Goal: Task Accomplishment & Management: Complete application form

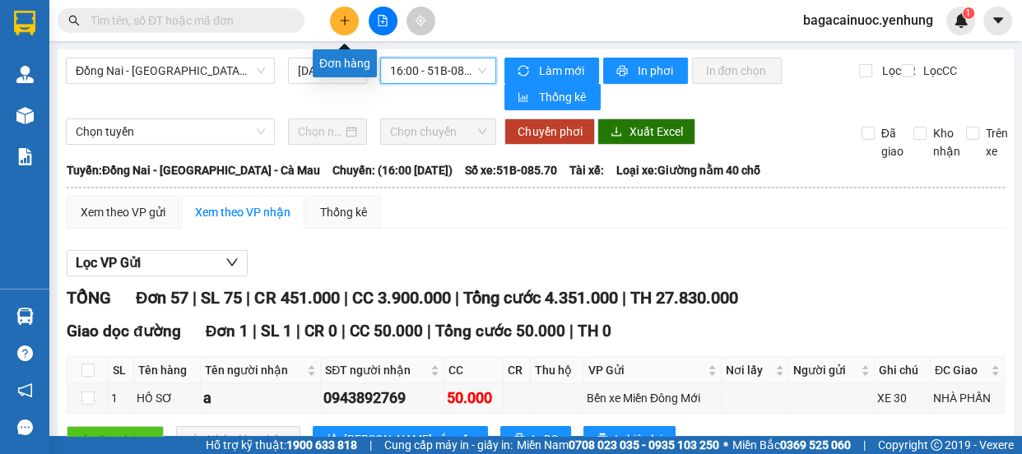
click at [341, 13] on button at bounding box center [344, 21] width 29 height 29
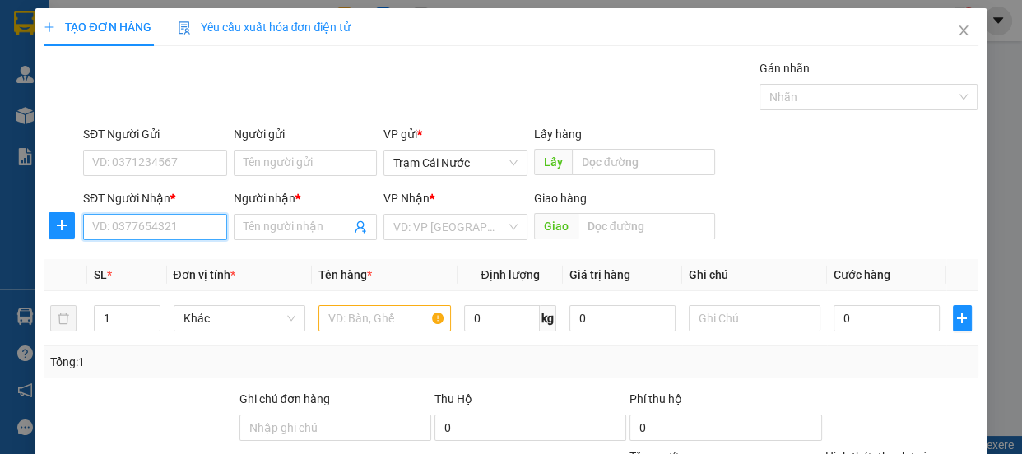
click at [155, 225] on input "SĐT Người Nhận *" at bounding box center [155, 227] width 144 height 26
type input "0914185958"
click at [263, 234] on input "Người nhận *" at bounding box center [297, 227] width 108 height 18
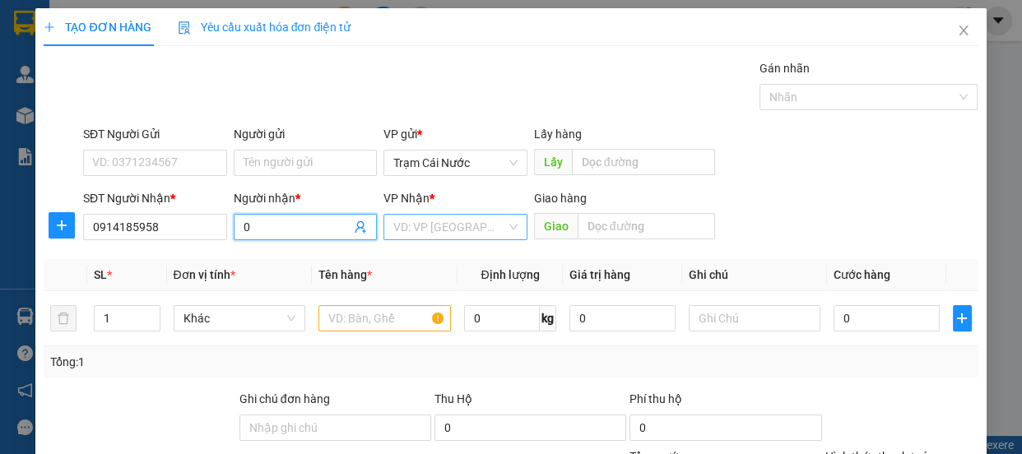
type input "0"
click at [421, 226] on input "search" at bounding box center [449, 227] width 113 height 25
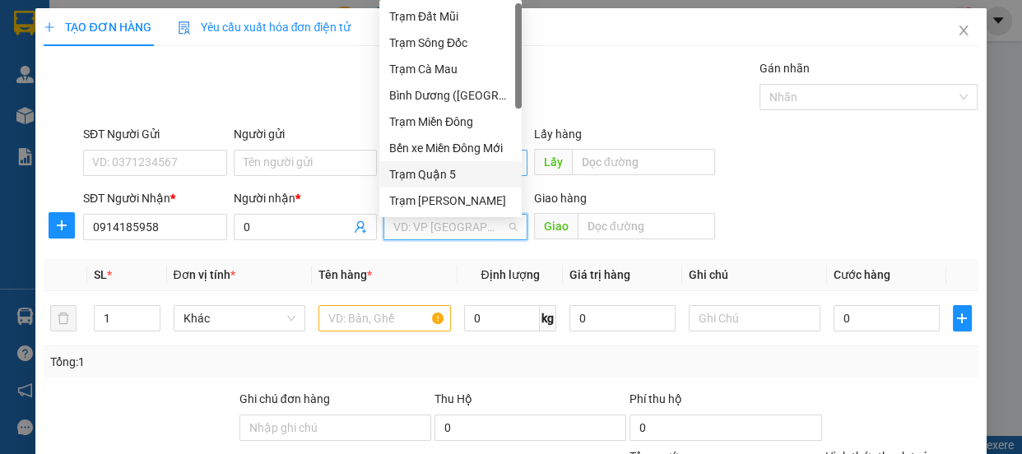
drag, startPoint x: 449, startPoint y: 167, endPoint x: 465, endPoint y: 165, distance: 15.7
click at [450, 165] on div "Trạm Quận 5" at bounding box center [450, 174] width 123 height 18
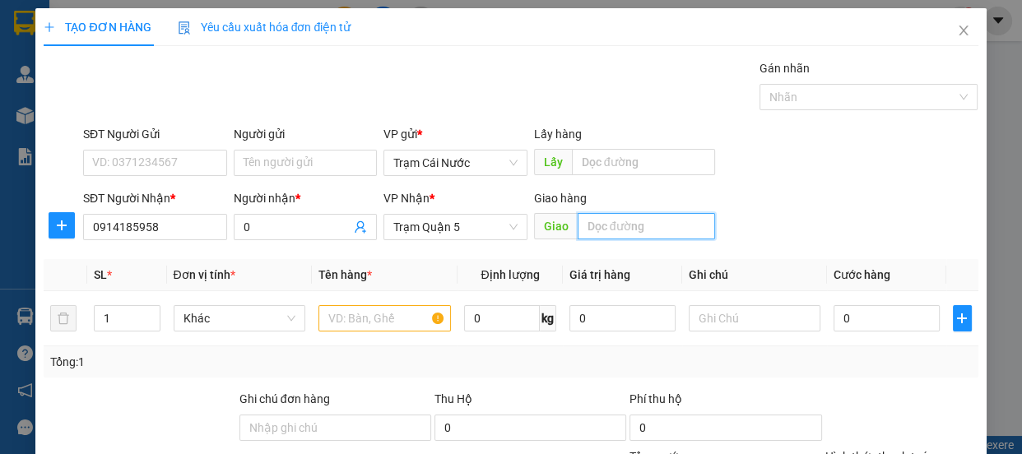
click at [585, 233] on input "text" at bounding box center [645, 226] width 137 height 26
type input "an sương"
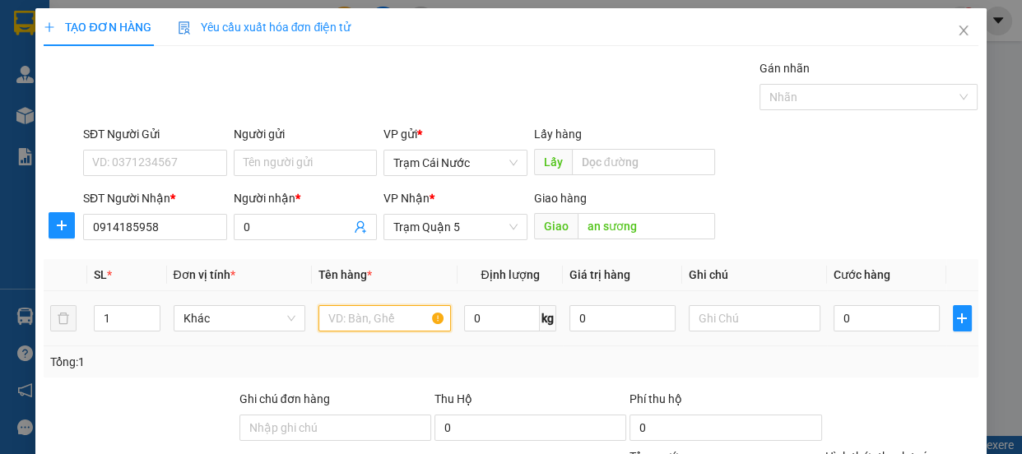
click at [328, 323] on input "text" at bounding box center [384, 318] width 132 height 26
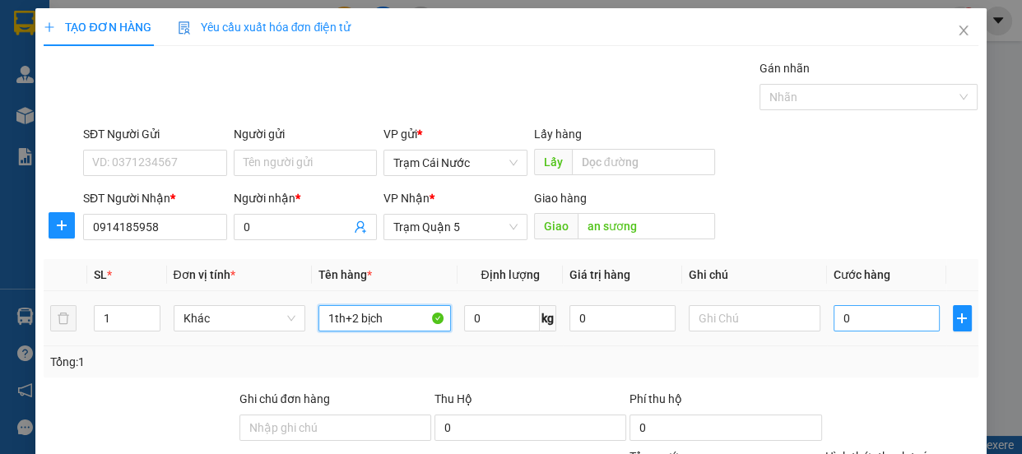
type input "1th+2 bịch"
click at [853, 318] on input "0" at bounding box center [886, 318] width 106 height 26
type input "2"
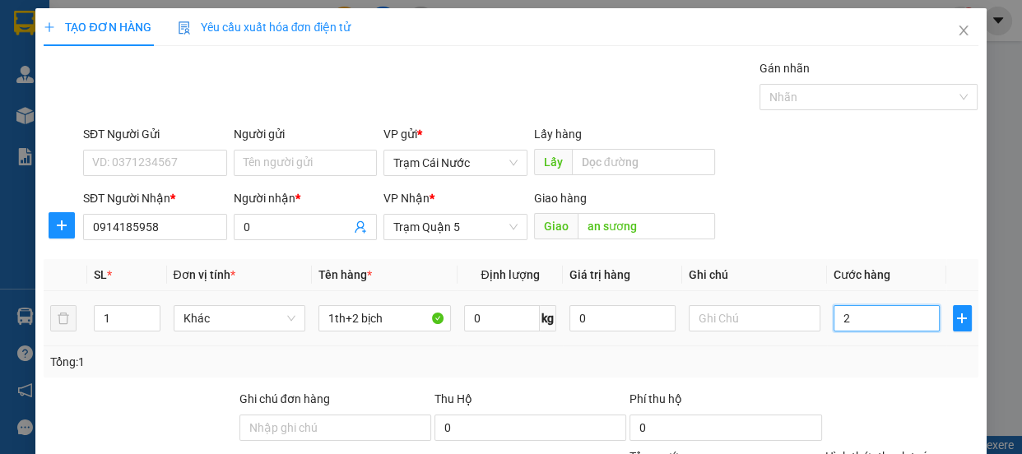
type input "25"
type input "250"
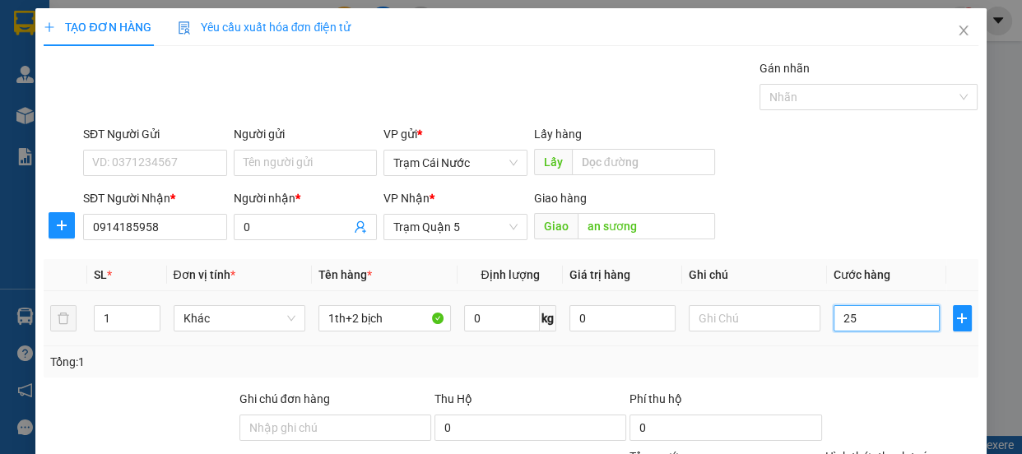
type input "250"
type input "250.000"
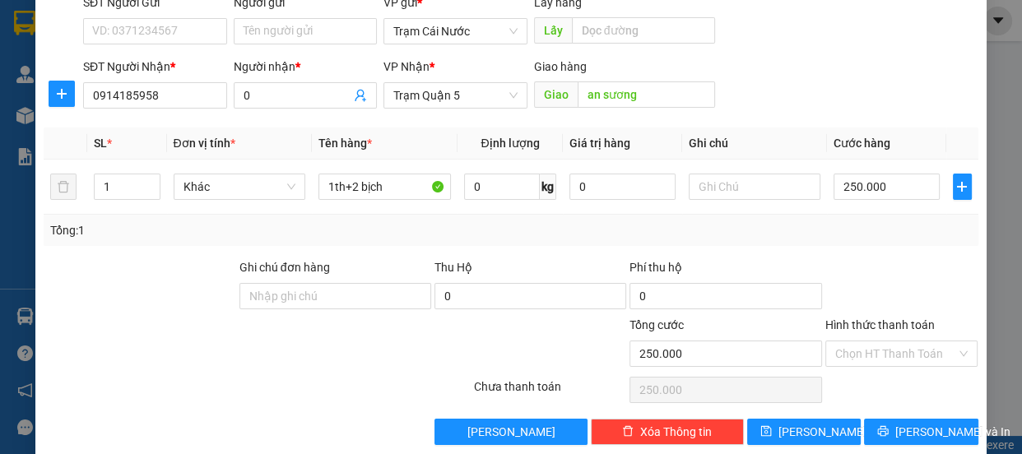
scroll to position [154, 0]
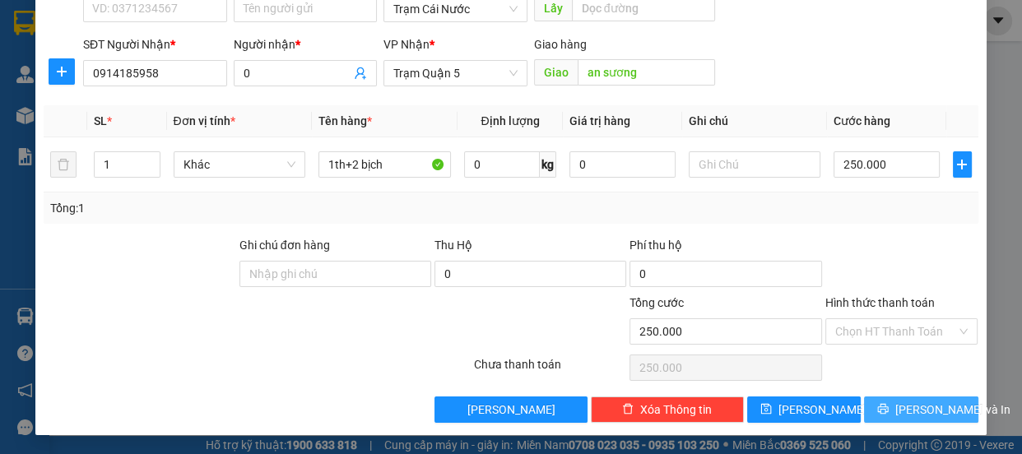
click at [914, 418] on button "[PERSON_NAME] và In" at bounding box center [921, 409] width 114 height 26
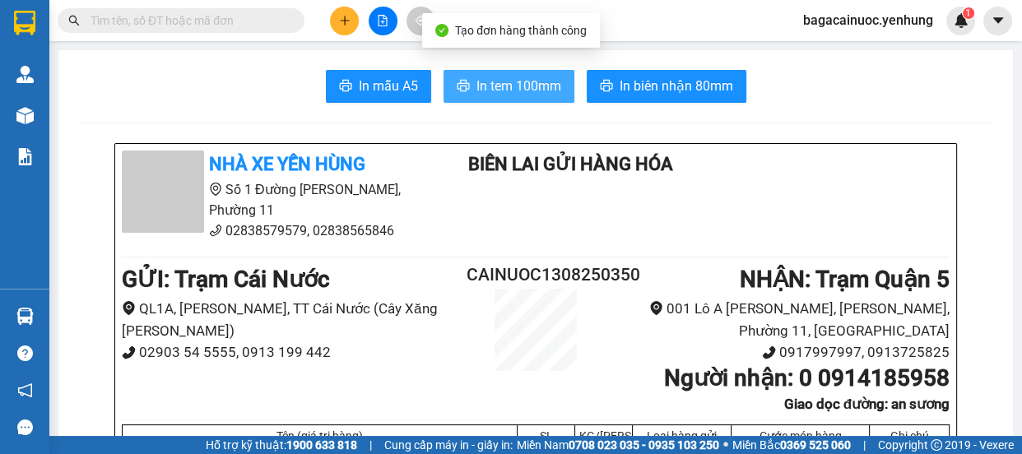
click at [494, 85] on span "In tem 100mm" at bounding box center [518, 86] width 85 height 21
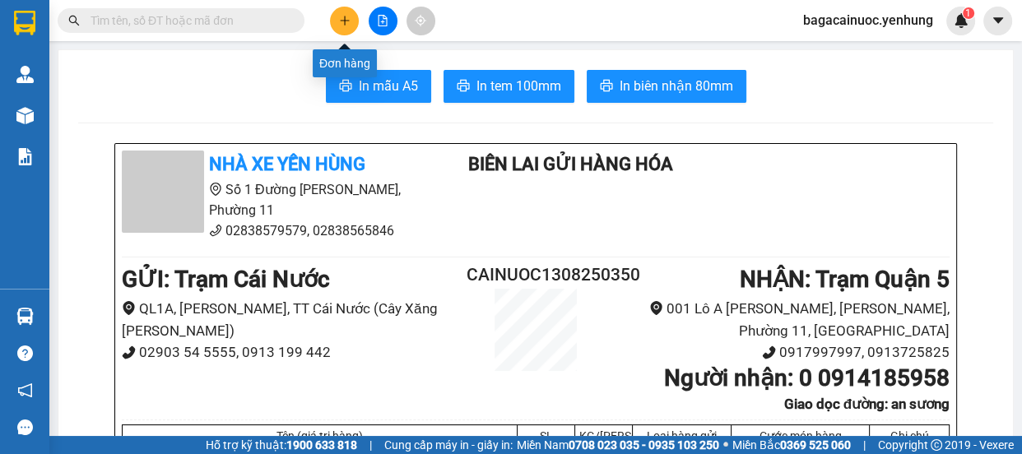
click at [347, 28] on button at bounding box center [344, 21] width 29 height 29
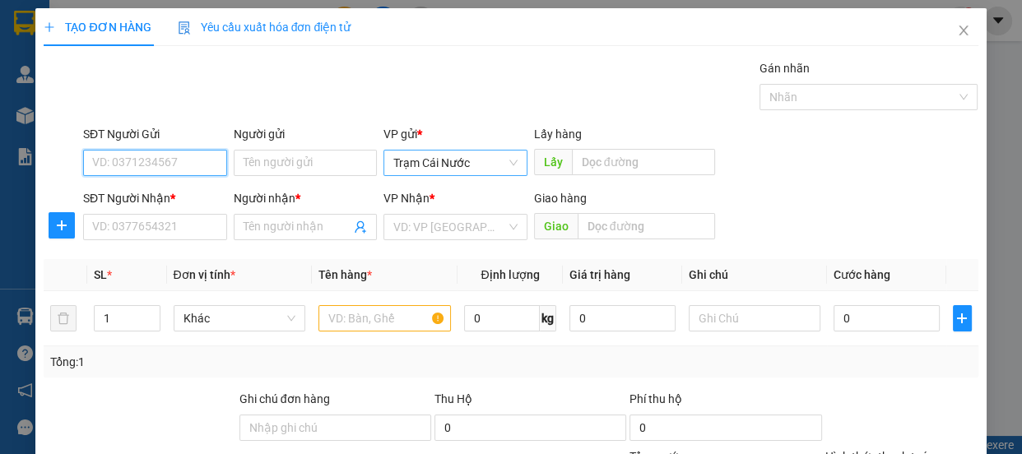
click at [494, 173] on span "Trạm Cái Nước" at bounding box center [455, 163] width 124 height 25
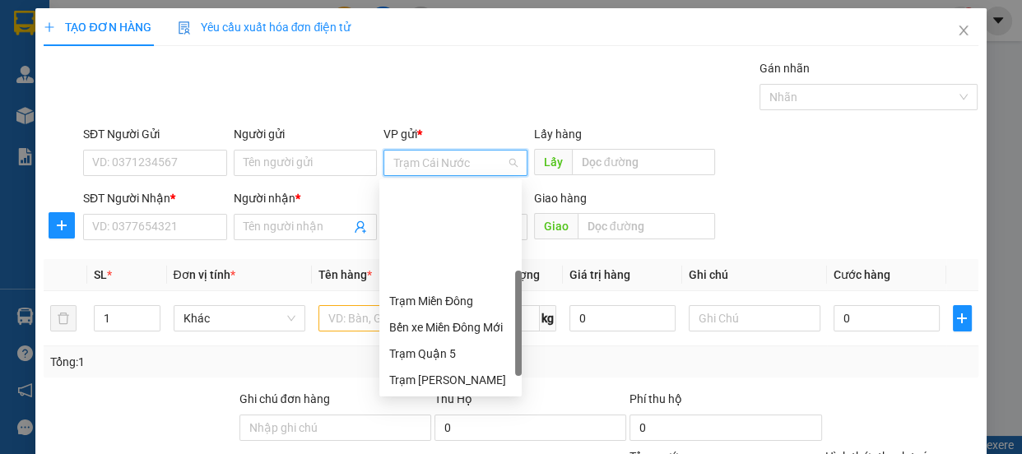
scroll to position [132, 0]
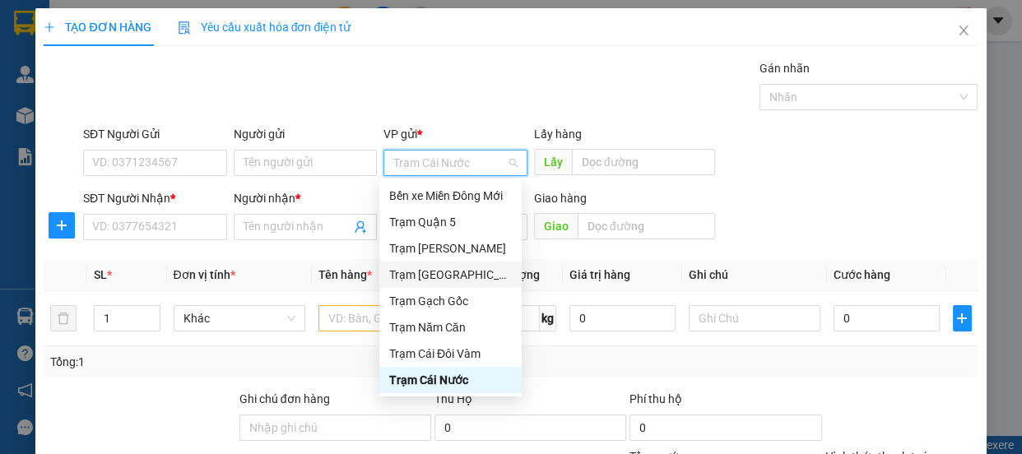
click at [464, 266] on div "Trạm [GEOGRAPHIC_DATA]" at bounding box center [450, 275] width 123 height 18
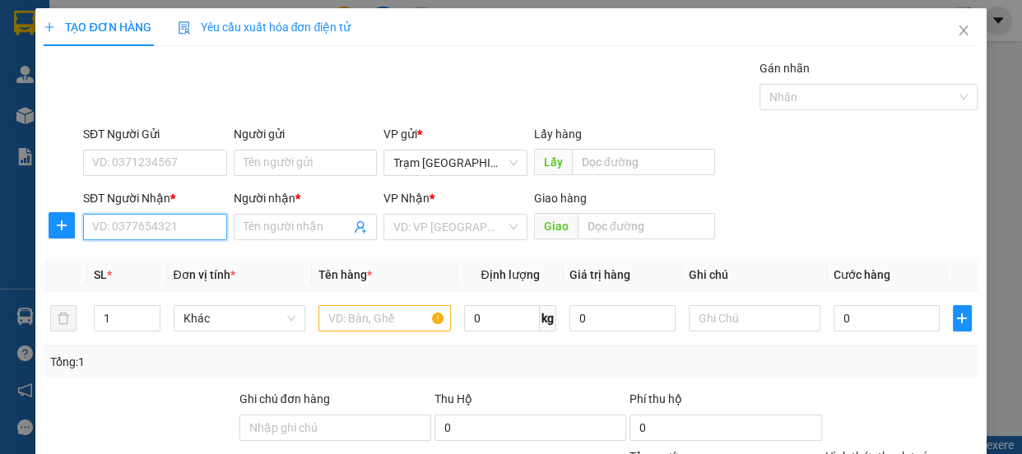
click at [132, 230] on input "SĐT Người Nhận *" at bounding box center [155, 227] width 144 height 26
type input "0988759549"
click at [282, 226] on input "Người nhận *" at bounding box center [297, 227] width 108 height 18
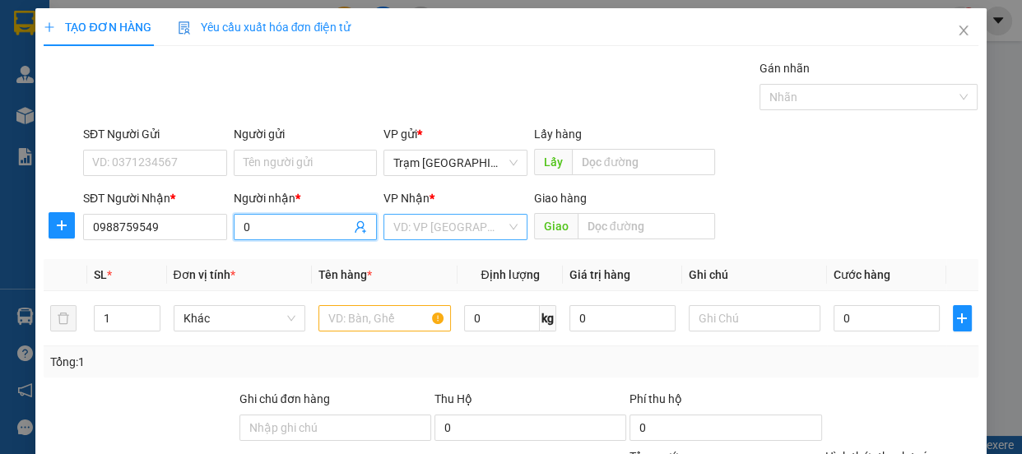
type input "0"
click at [442, 224] on input "search" at bounding box center [449, 227] width 113 height 25
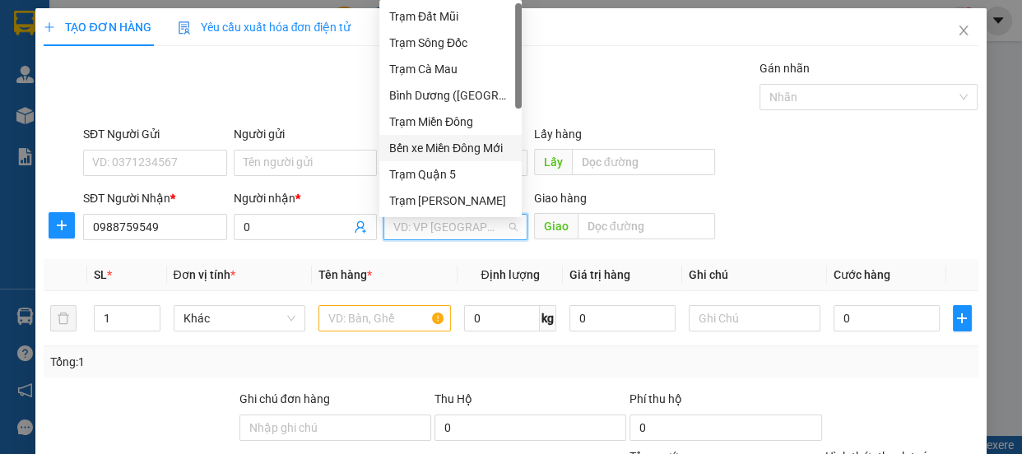
click at [475, 147] on div "Bến xe Miền Đông Mới" at bounding box center [450, 148] width 123 height 18
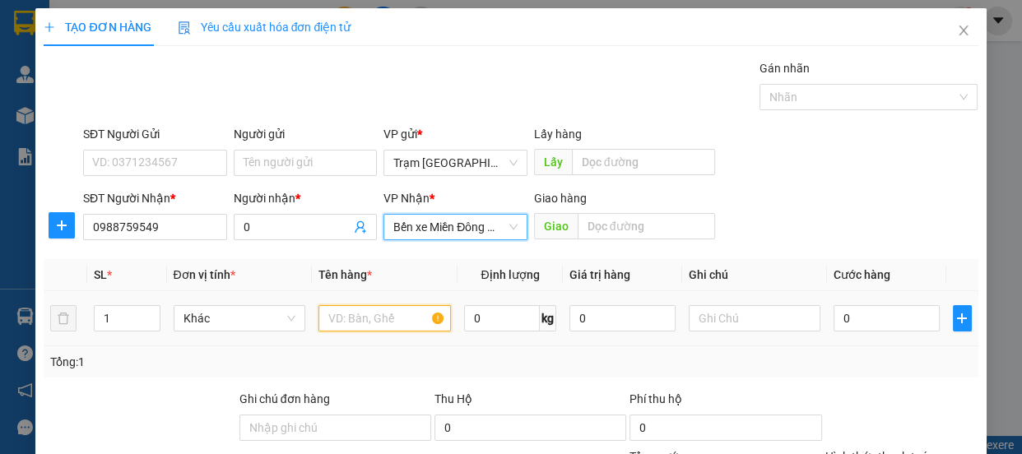
click at [375, 311] on input "text" at bounding box center [384, 318] width 132 height 26
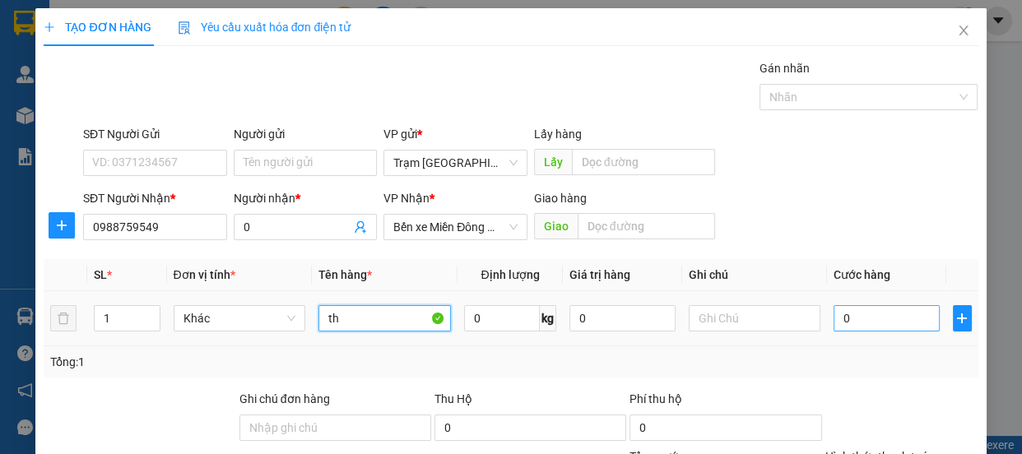
type input "th"
click at [859, 319] on input "0" at bounding box center [886, 318] width 106 height 26
type input "1"
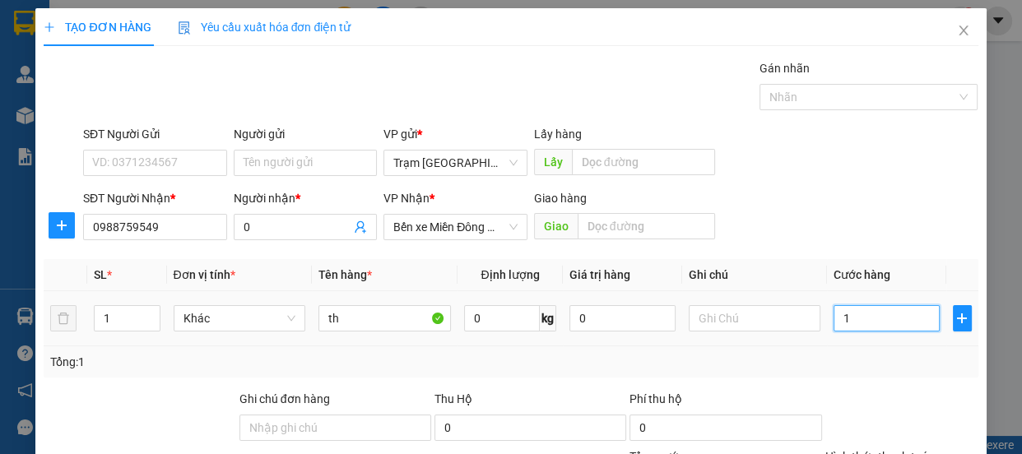
type input "10"
type input "100"
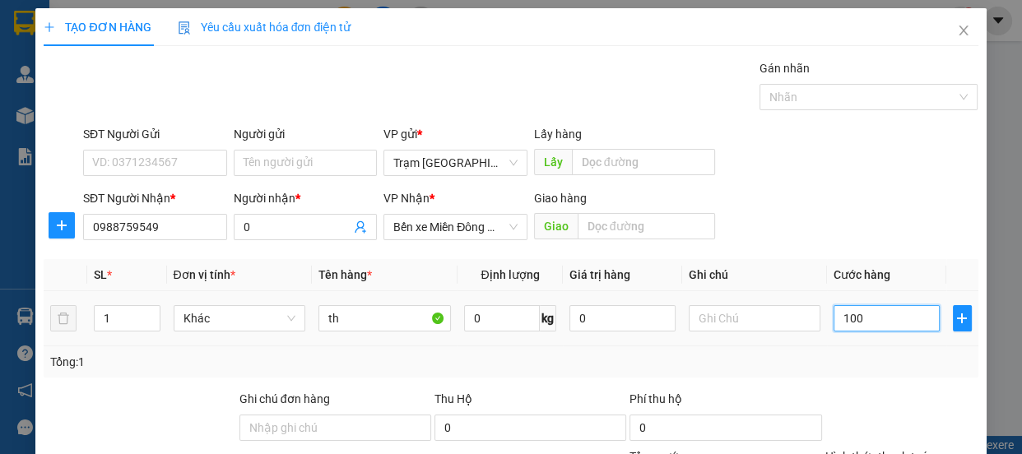
type input "100"
type input "100.000"
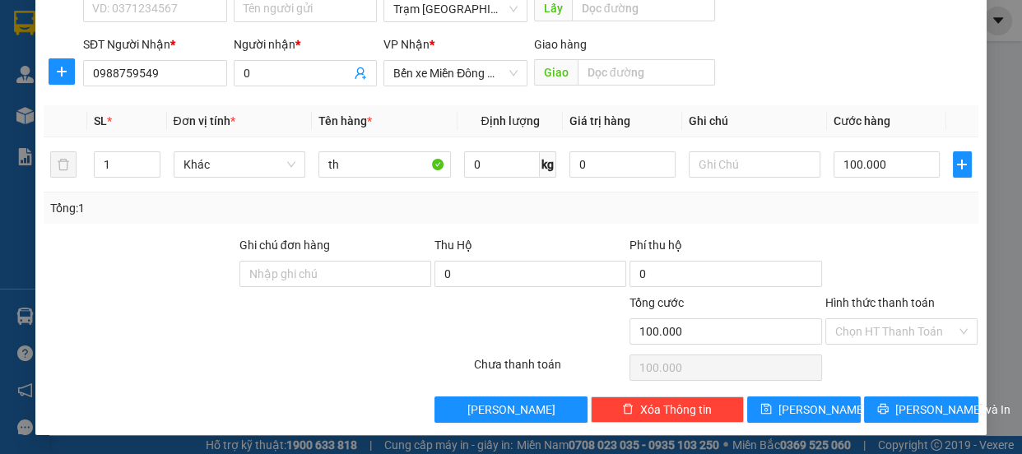
click at [874, 302] on label "Hình thức thanh toán" at bounding box center [879, 302] width 109 height 13
click at [874, 319] on input "Hình thức thanh toán" at bounding box center [896, 331] width 122 height 25
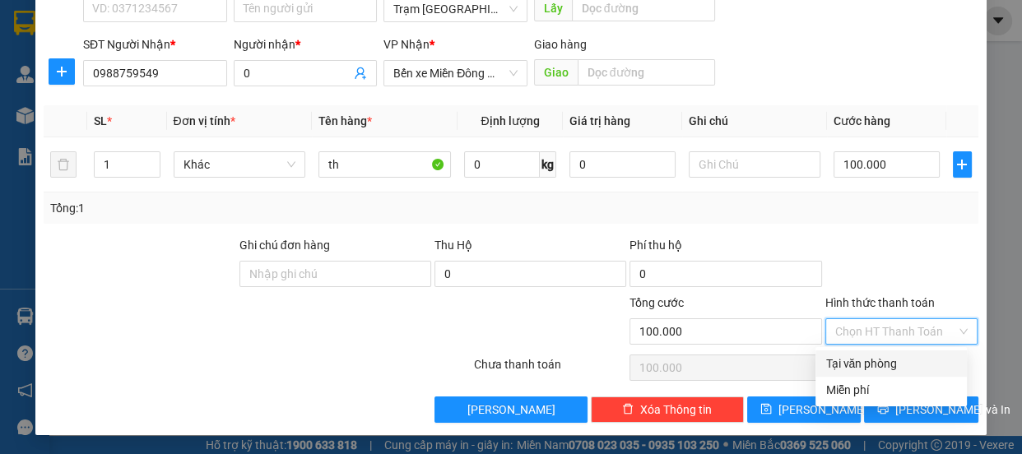
click at [866, 362] on div "Tại văn phòng" at bounding box center [891, 364] width 132 height 18
type input "0"
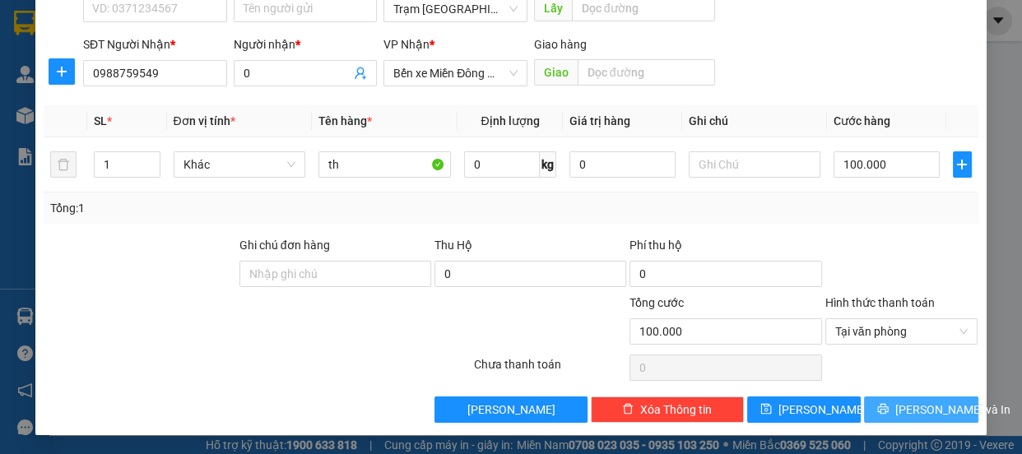
click at [912, 409] on span "[PERSON_NAME] và In" at bounding box center [952, 410] width 115 height 18
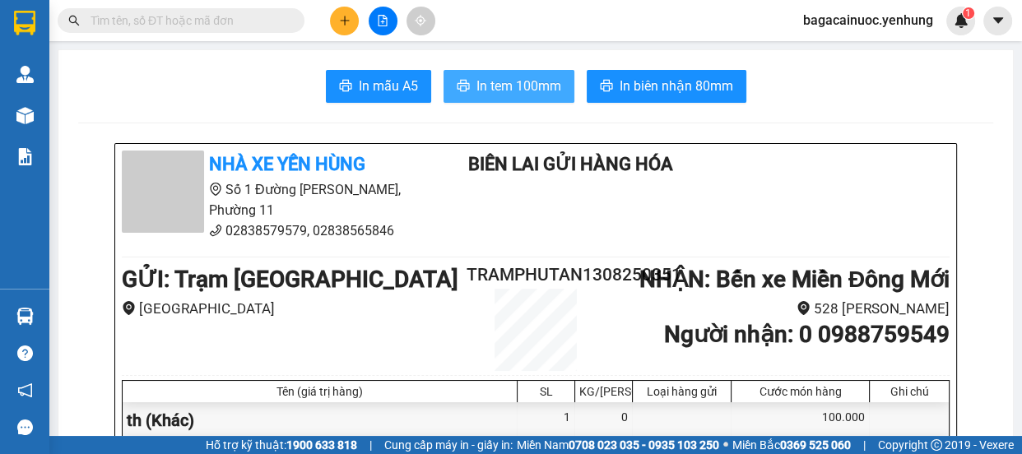
click at [517, 82] on span "In tem 100mm" at bounding box center [518, 86] width 85 height 21
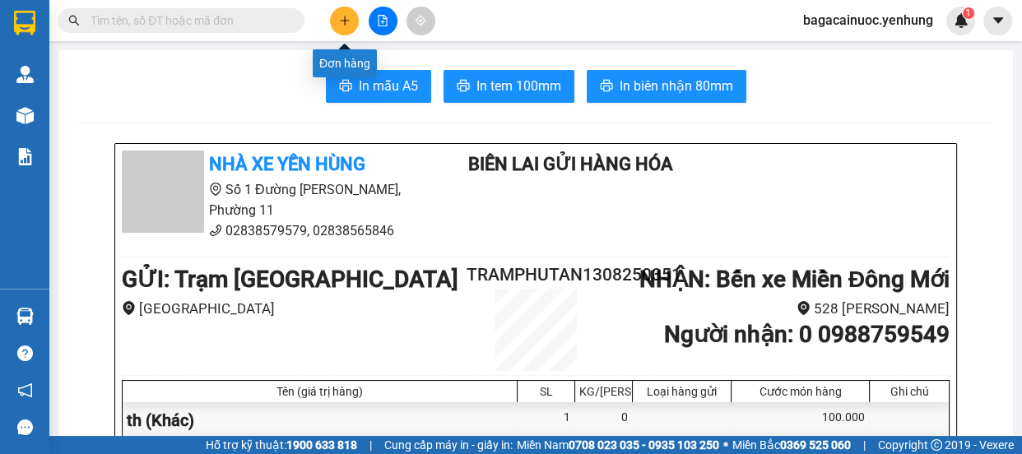
click at [357, 21] on button at bounding box center [344, 21] width 29 height 29
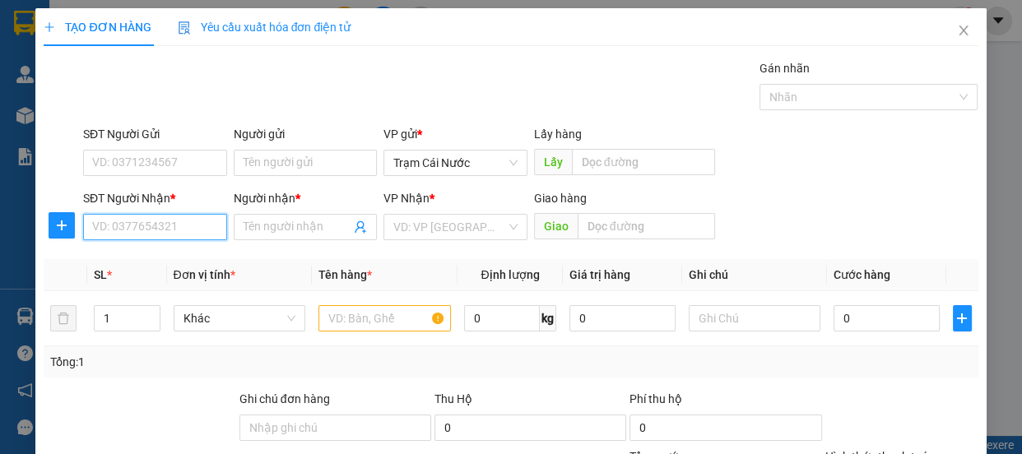
click at [183, 237] on input "SĐT Người Nhận *" at bounding box center [155, 227] width 144 height 26
type input "0912913221"
click at [257, 225] on input "Người nhận *" at bounding box center [297, 227] width 108 height 18
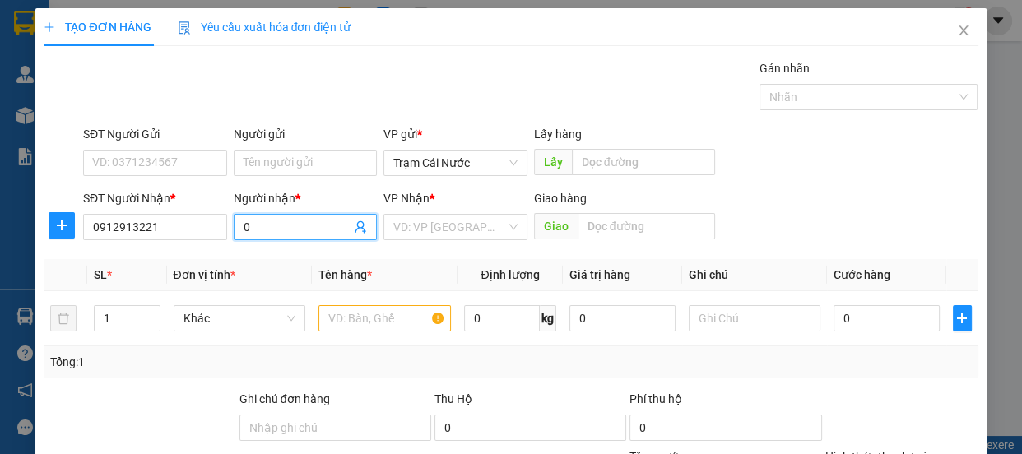
type input "0"
click at [409, 211] on div "VP Nhận *" at bounding box center [455, 201] width 144 height 25
click at [424, 227] on input "search" at bounding box center [449, 227] width 113 height 25
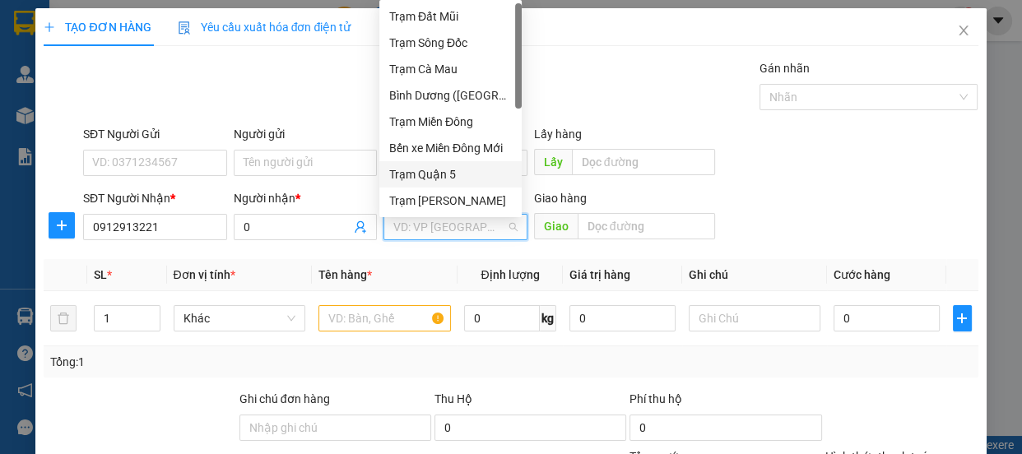
click at [450, 173] on div "Trạm Quận 5" at bounding box center [450, 174] width 123 height 18
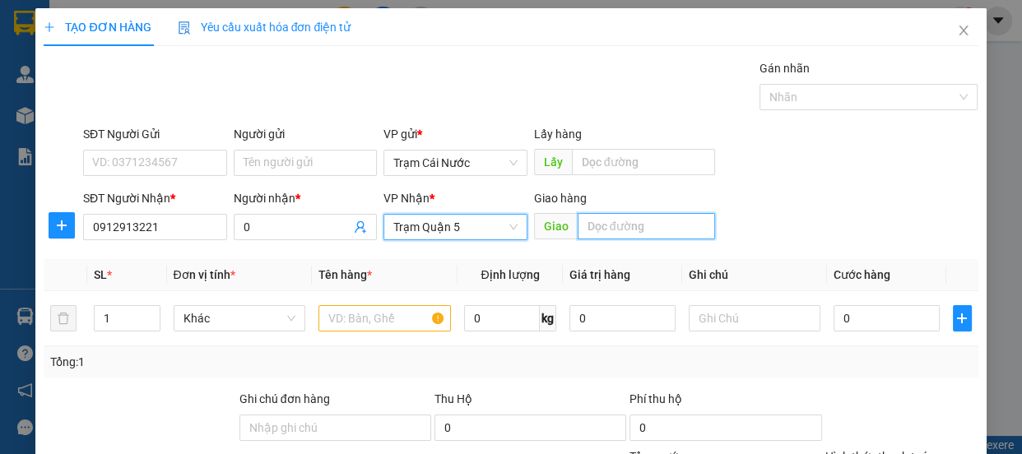
click at [605, 235] on input "text" at bounding box center [645, 226] width 137 height 26
type input "[PERSON_NAME]"
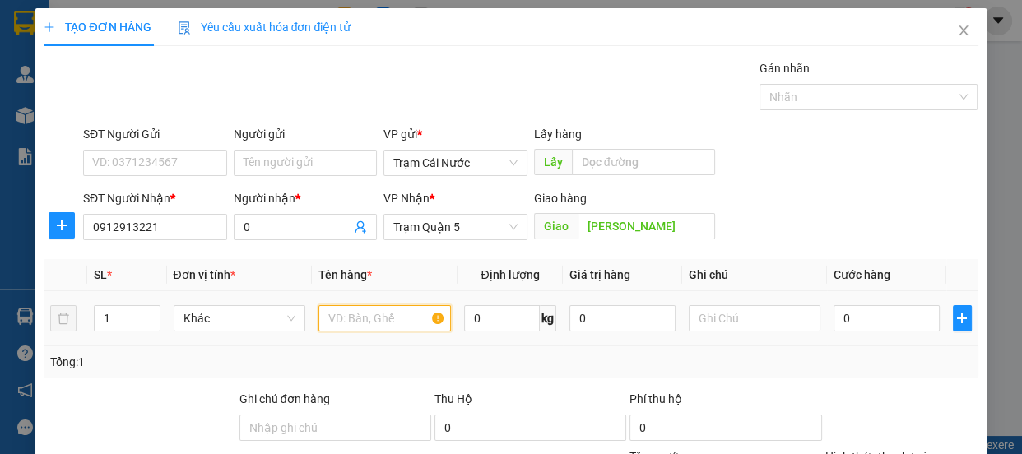
click at [365, 319] on input "text" at bounding box center [384, 318] width 132 height 26
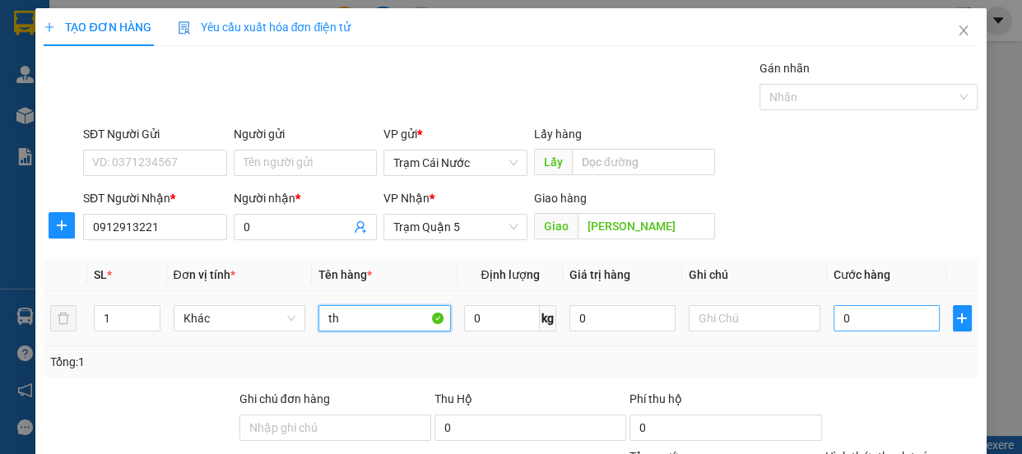
type input "th"
click at [843, 314] on input "0" at bounding box center [886, 318] width 106 height 26
type input "1"
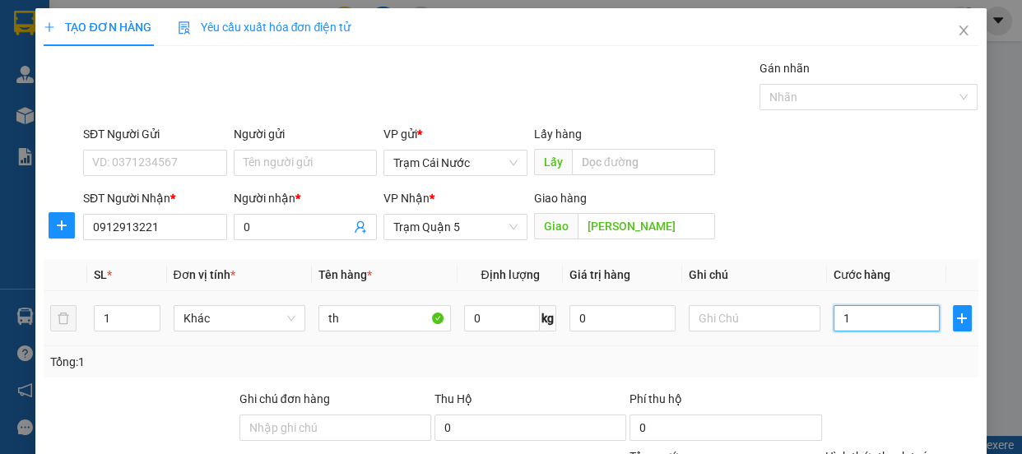
type input "10"
type input "100"
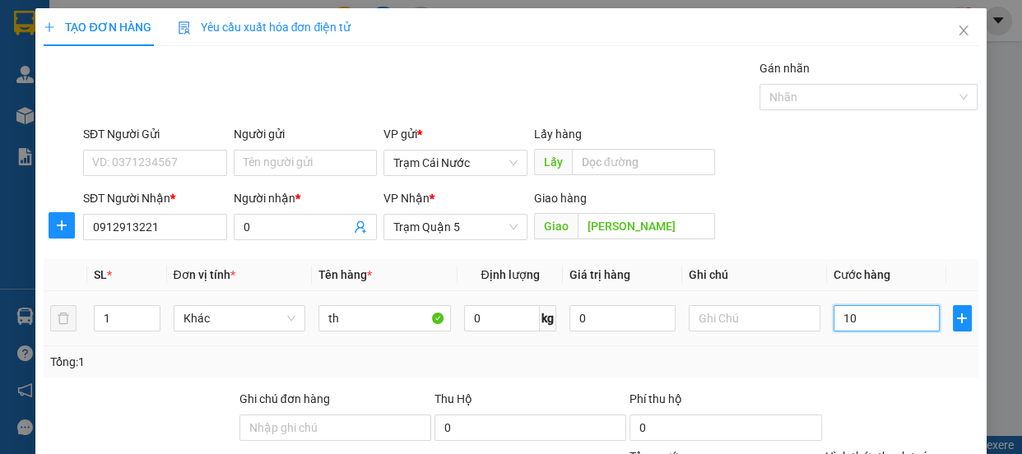
type input "100"
type input "100.000"
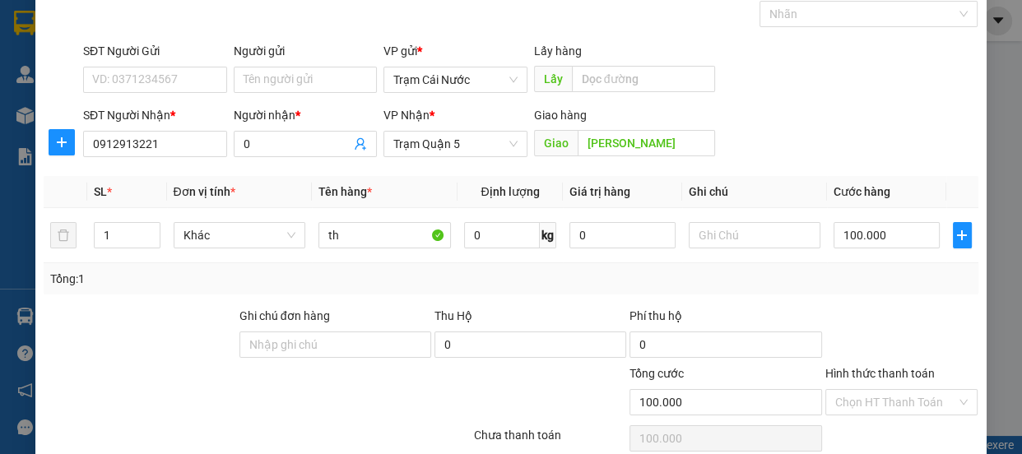
scroll to position [154, 0]
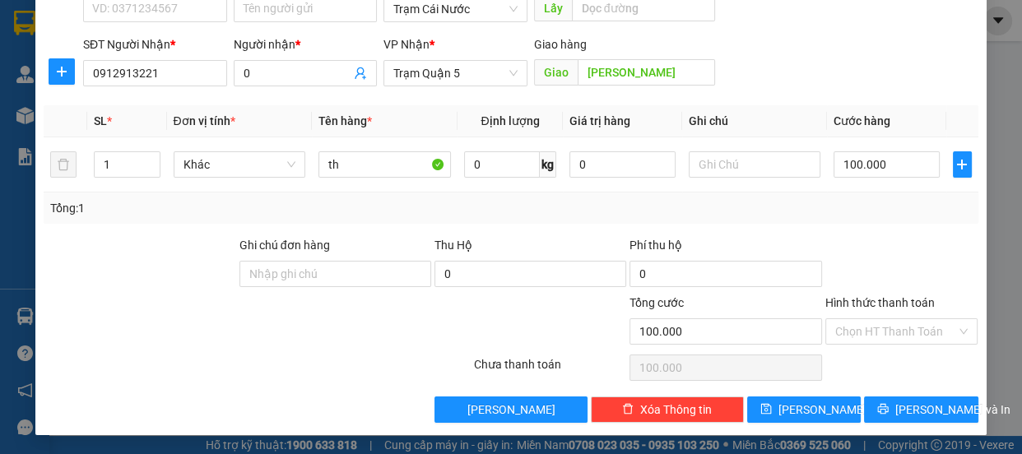
click at [880, 301] on label "Hình thức thanh toán" at bounding box center [879, 302] width 109 height 13
click at [880, 319] on input "Hình thức thanh toán" at bounding box center [896, 331] width 122 height 25
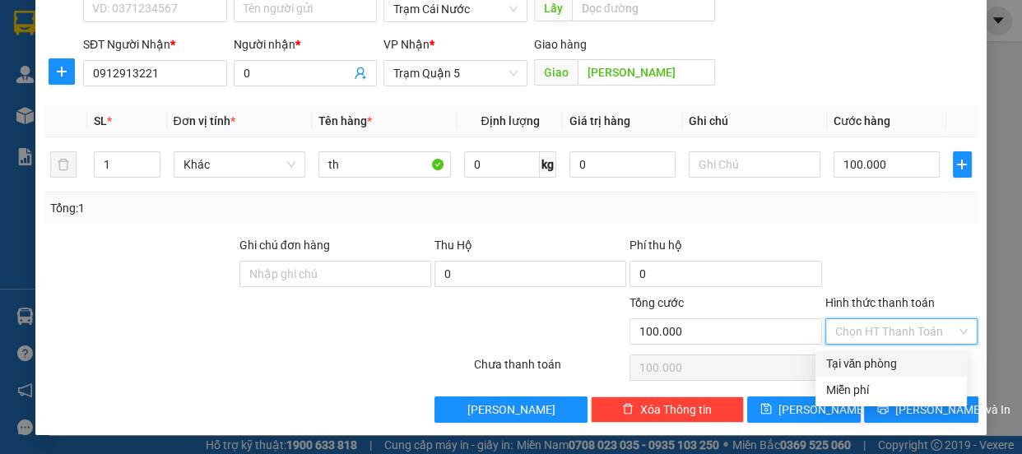
click at [880, 364] on div "Tại văn phòng" at bounding box center [891, 364] width 132 height 18
type input "0"
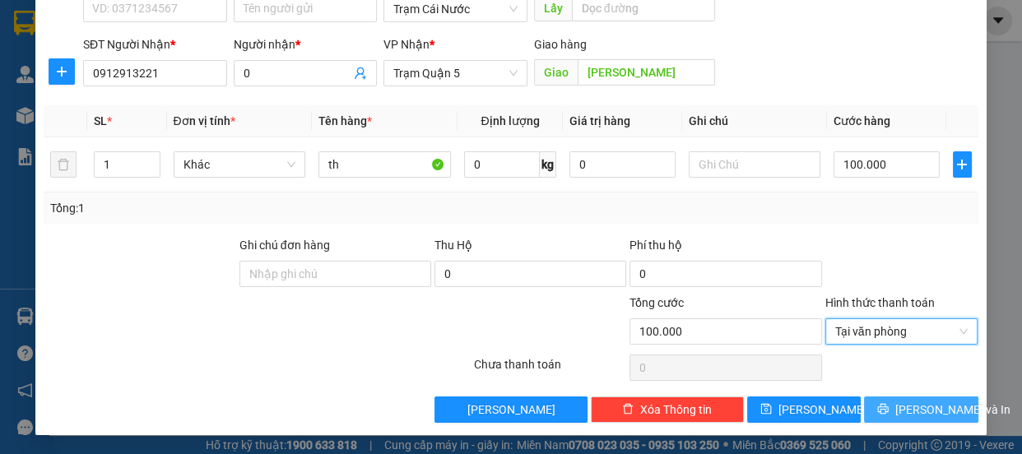
click at [915, 414] on span "[PERSON_NAME] và In" at bounding box center [952, 410] width 115 height 18
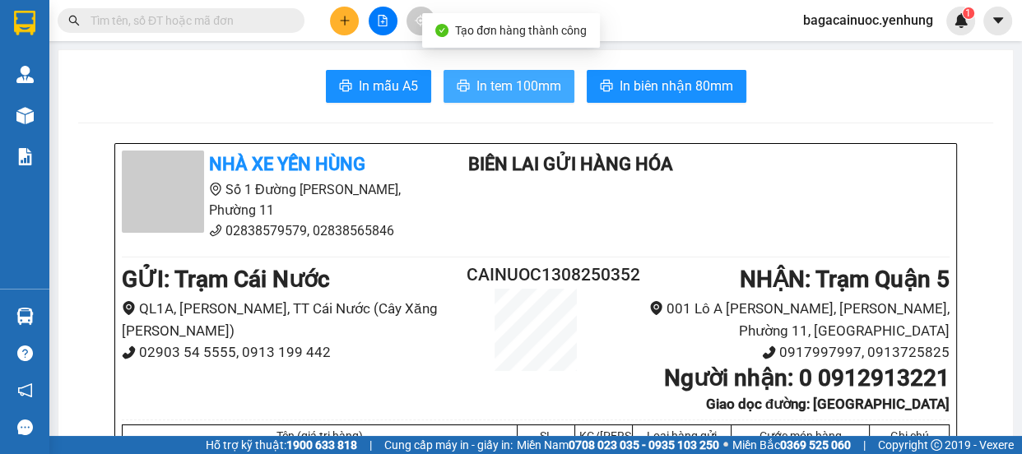
click at [497, 91] on span "In tem 100mm" at bounding box center [518, 86] width 85 height 21
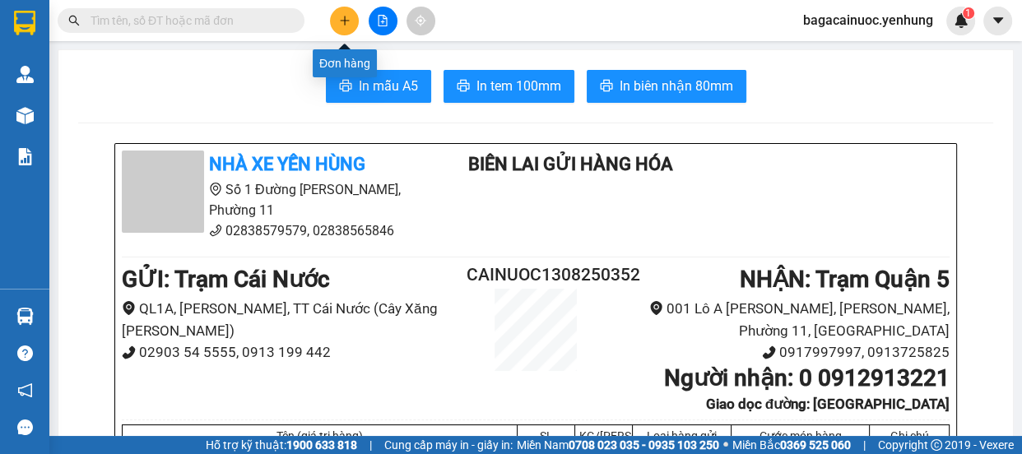
click at [344, 21] on icon "plus" at bounding box center [344, 20] width 1 height 9
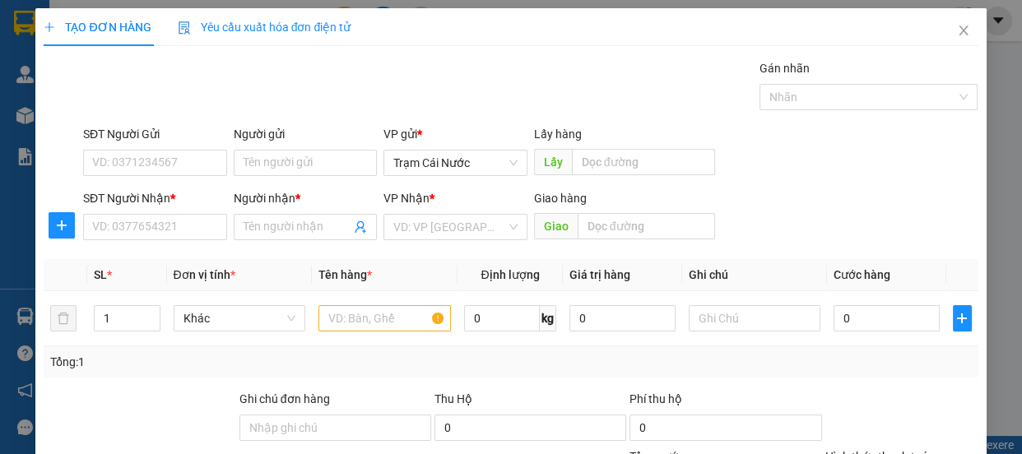
click at [161, 243] on div "SĐT Người Nhận * VD: 0377654321" at bounding box center [155, 218] width 144 height 58
click at [167, 222] on input "SĐT Người Nhận *" at bounding box center [155, 227] width 144 height 26
type input "0823562436"
click at [300, 222] on input "Người nhận *" at bounding box center [297, 227] width 108 height 18
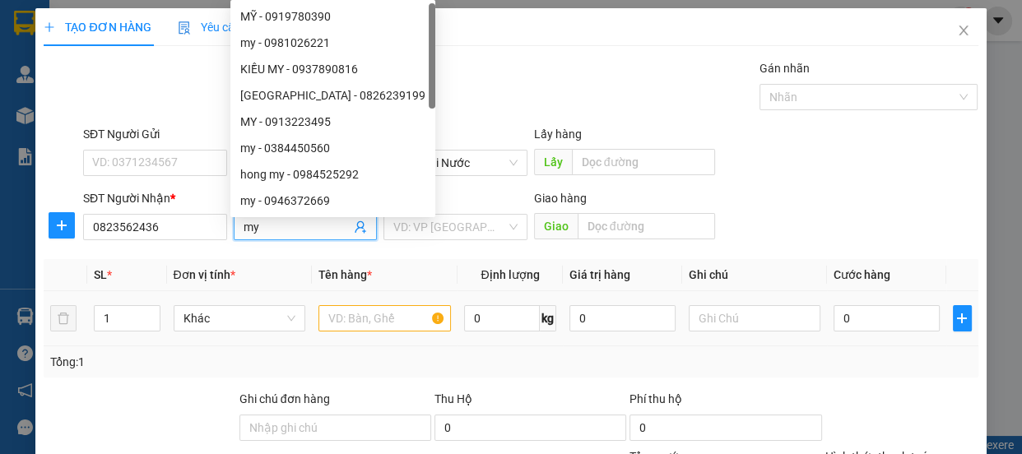
type input "my"
click at [402, 311] on input "text" at bounding box center [384, 318] width 132 height 26
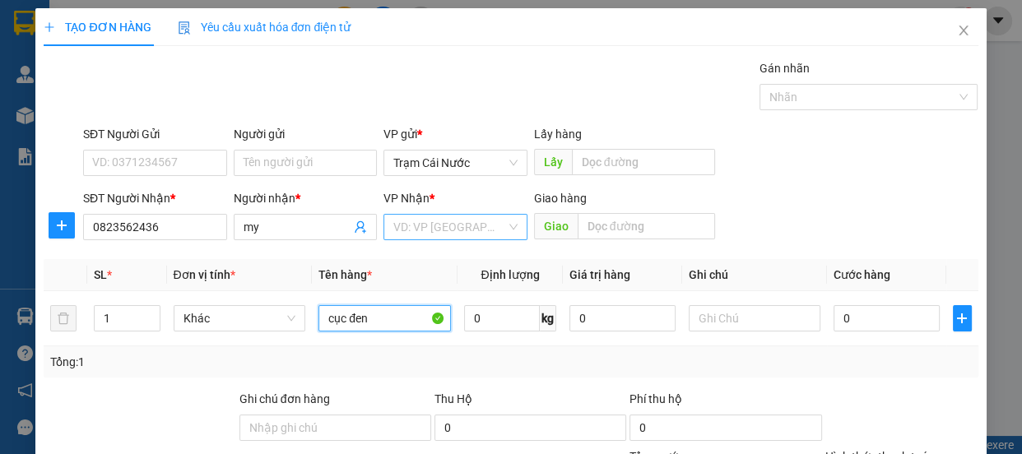
type input "cục đen"
click at [459, 234] on input "search" at bounding box center [449, 227] width 113 height 25
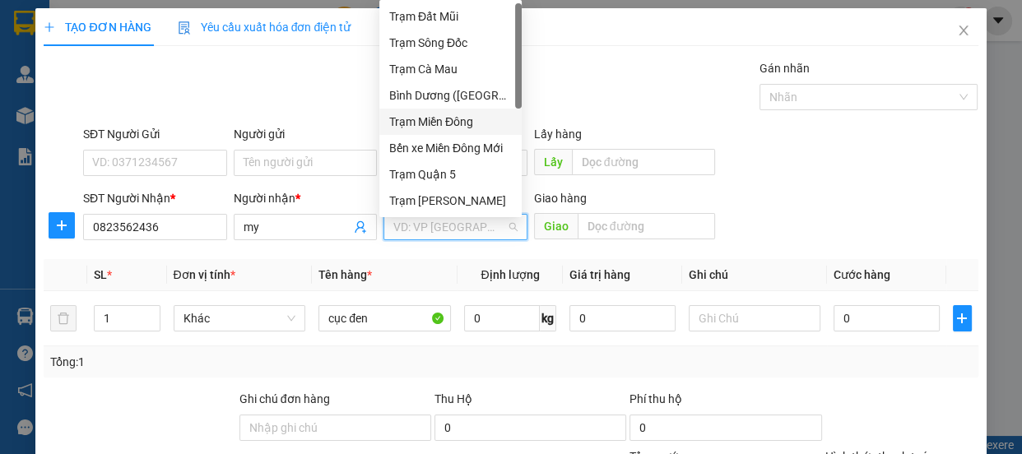
click at [476, 118] on div "Trạm Miền Đông" at bounding box center [450, 122] width 123 height 18
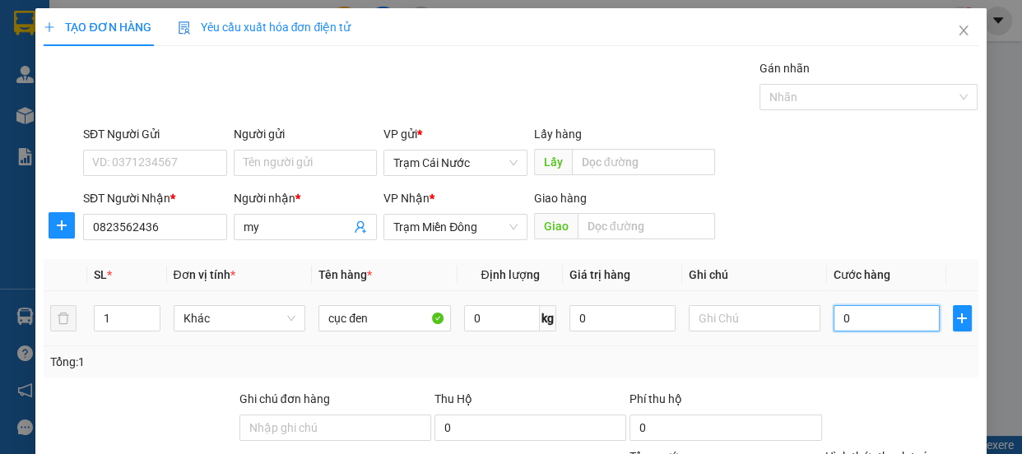
click at [866, 327] on input "0" at bounding box center [886, 318] width 106 height 26
type input "1"
type input "10"
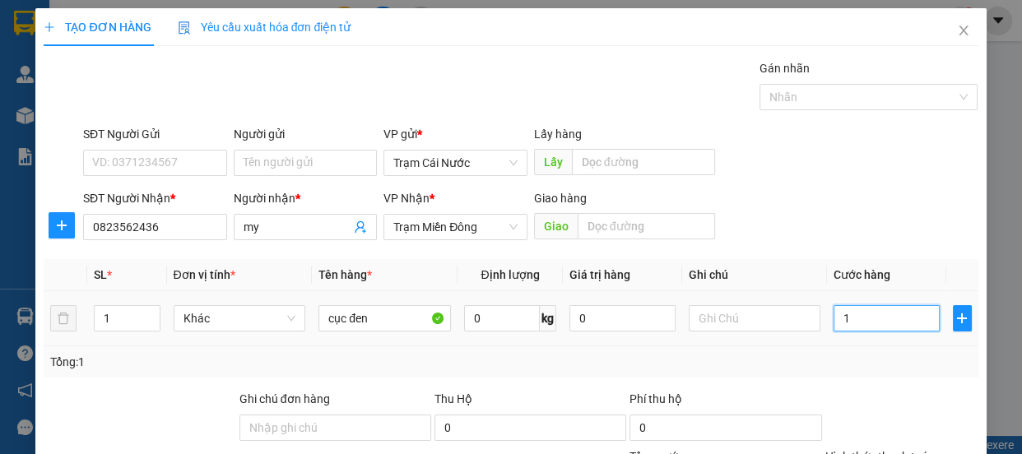
type input "10"
type input "100"
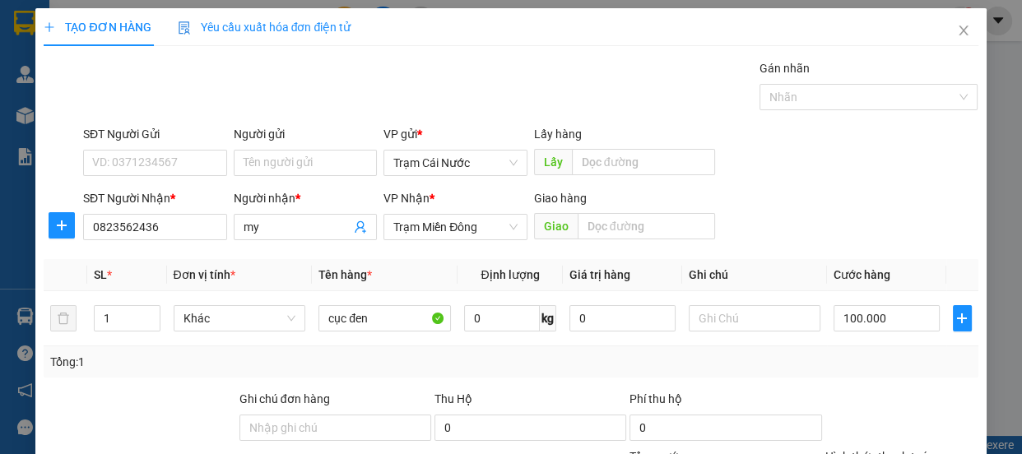
click at [892, 450] on label "Hình thức thanh toán" at bounding box center [879, 456] width 109 height 13
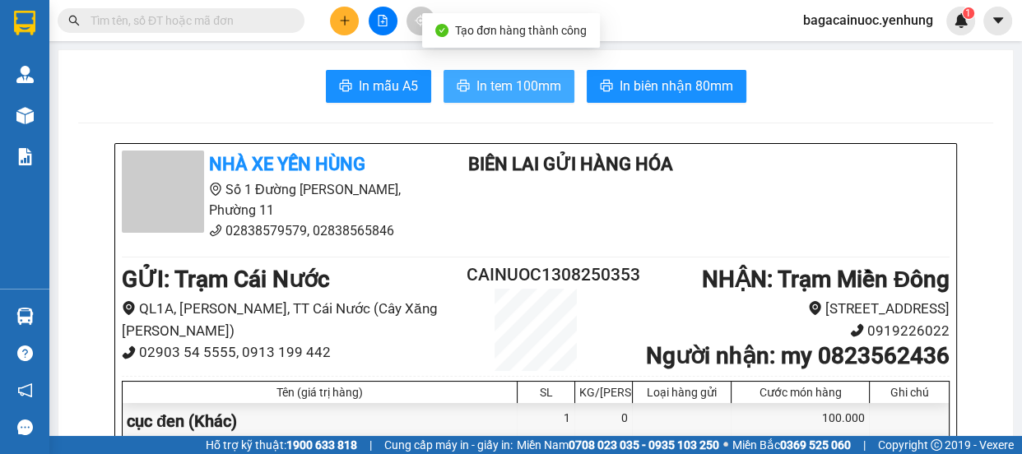
click at [468, 83] on button "In tem 100mm" at bounding box center [508, 86] width 131 height 33
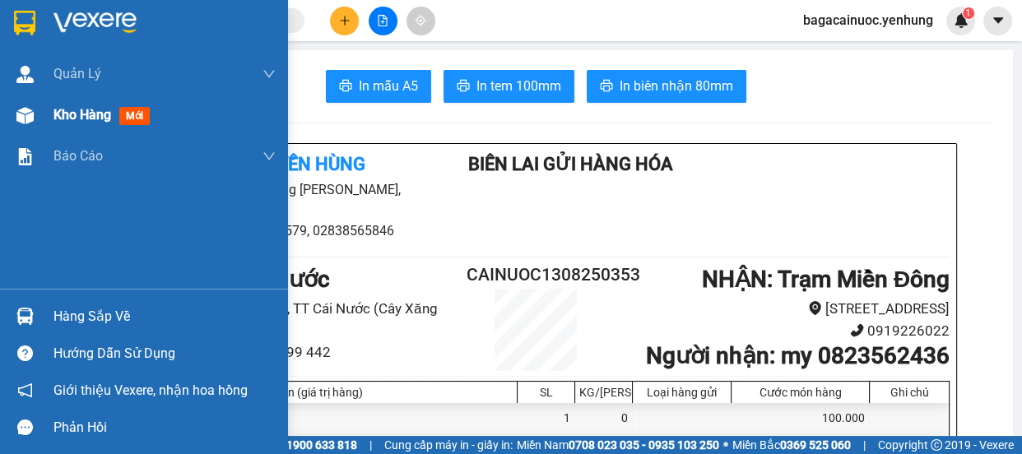
click at [94, 124] on div "Kho hàng mới" at bounding box center [104, 114] width 103 height 21
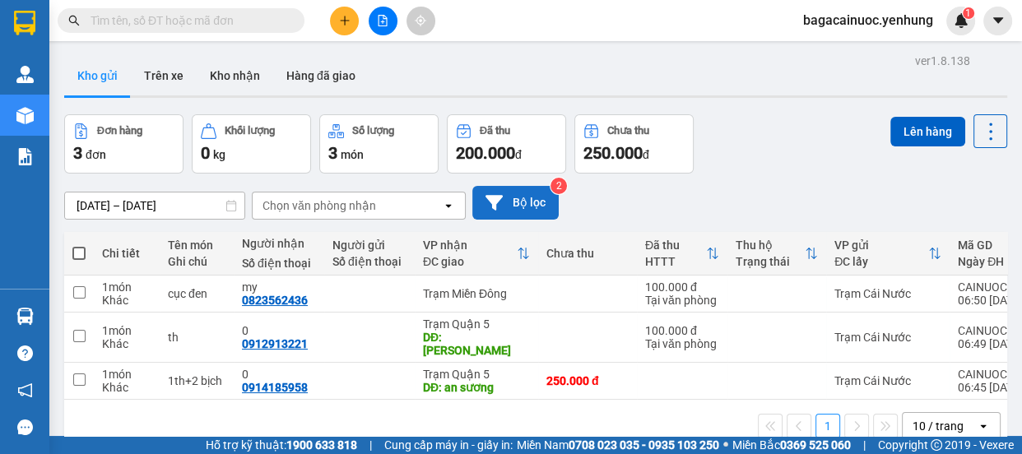
click at [533, 219] on button "Bộ lọc" at bounding box center [515, 203] width 86 height 34
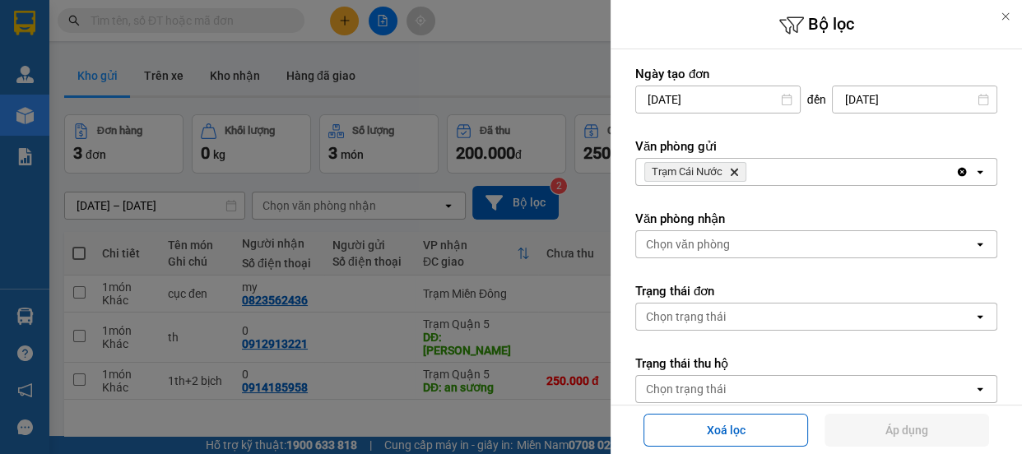
click at [757, 169] on div "Trạm Cái Nước Delete" at bounding box center [795, 172] width 319 height 26
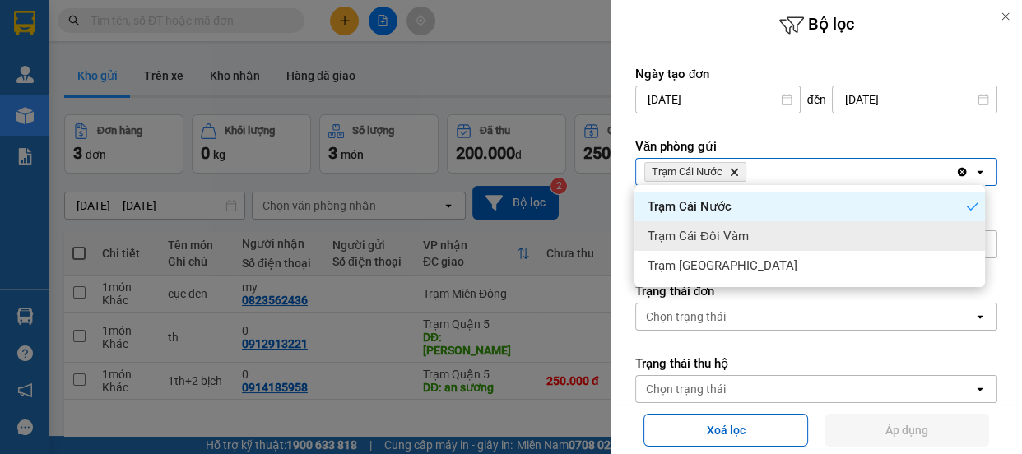
click at [758, 242] on div "Trạm Cái Đôi Vàm" at bounding box center [809, 236] width 350 height 30
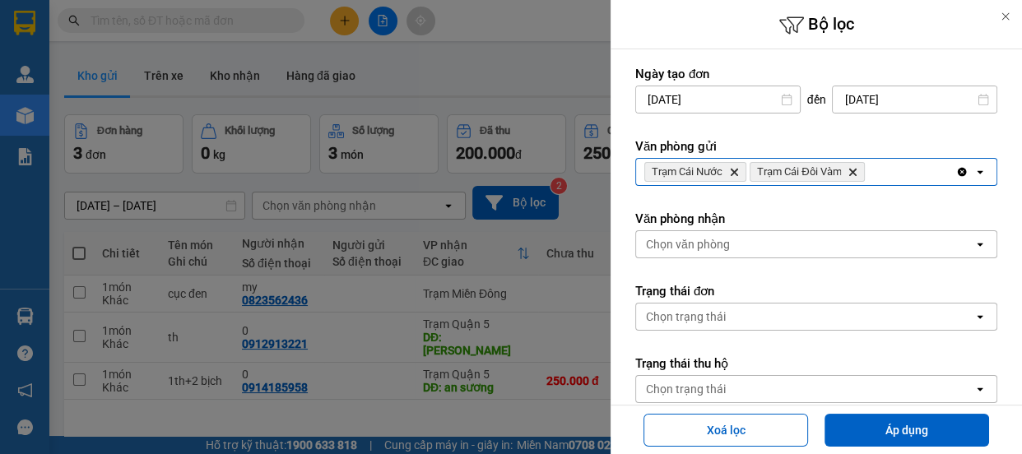
click at [889, 176] on div "Trạm Cái Nước Delete Trạm Cái Đôi Vàm Delete" at bounding box center [795, 172] width 319 height 26
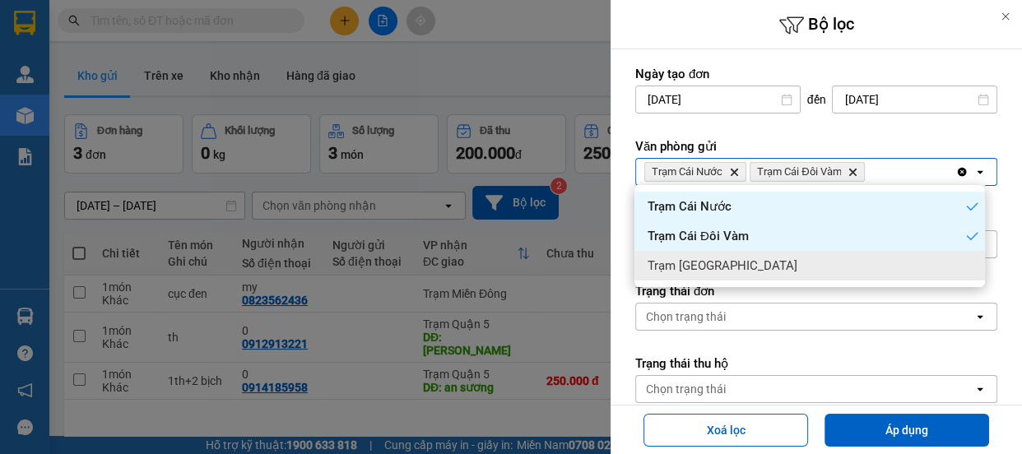
click at [808, 284] on ul "Trạm Cái Nước Trạm Cái Đôi Vàm Trạm [GEOGRAPHIC_DATA]" at bounding box center [809, 236] width 350 height 102
click at [816, 274] on div "Trạm [GEOGRAPHIC_DATA]" at bounding box center [809, 266] width 350 height 30
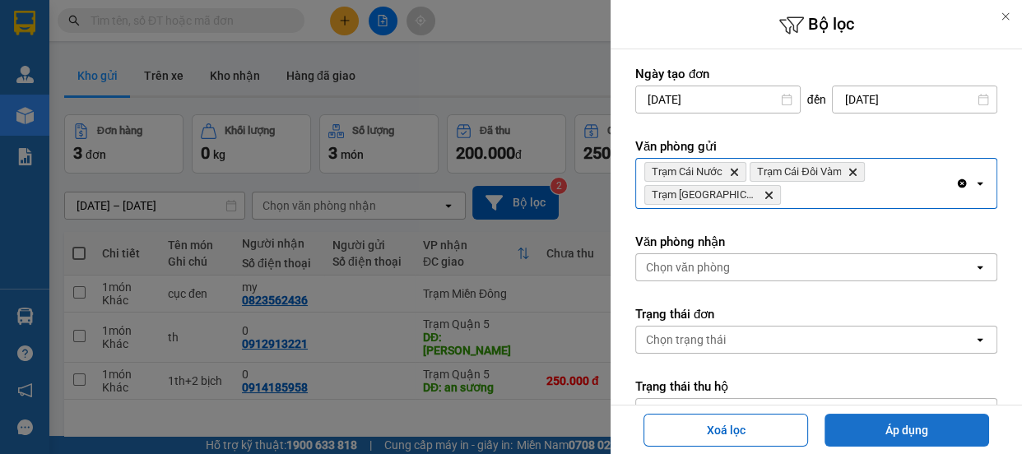
click at [915, 432] on button "Áp dụng" at bounding box center [906, 430] width 165 height 33
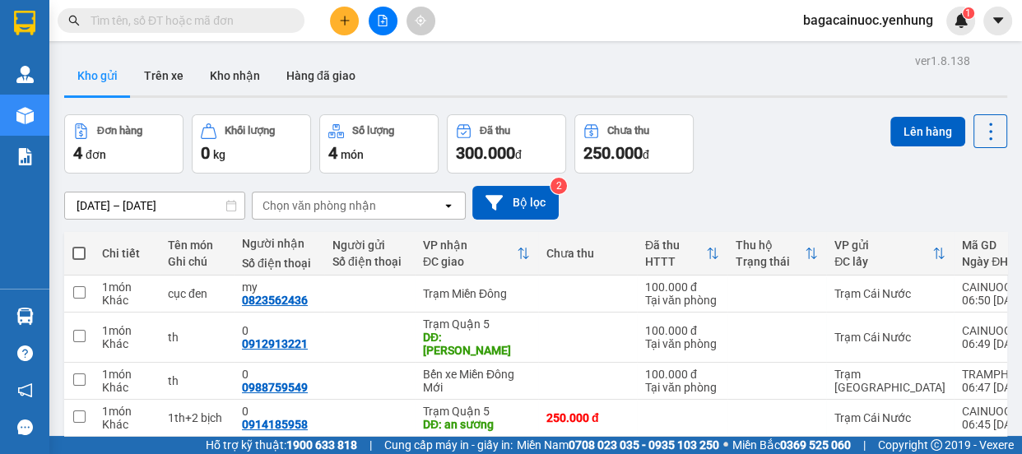
click at [83, 255] on span at bounding box center [78, 253] width 13 height 13
click at [79, 245] on input "checkbox" at bounding box center [79, 245] width 0 height 0
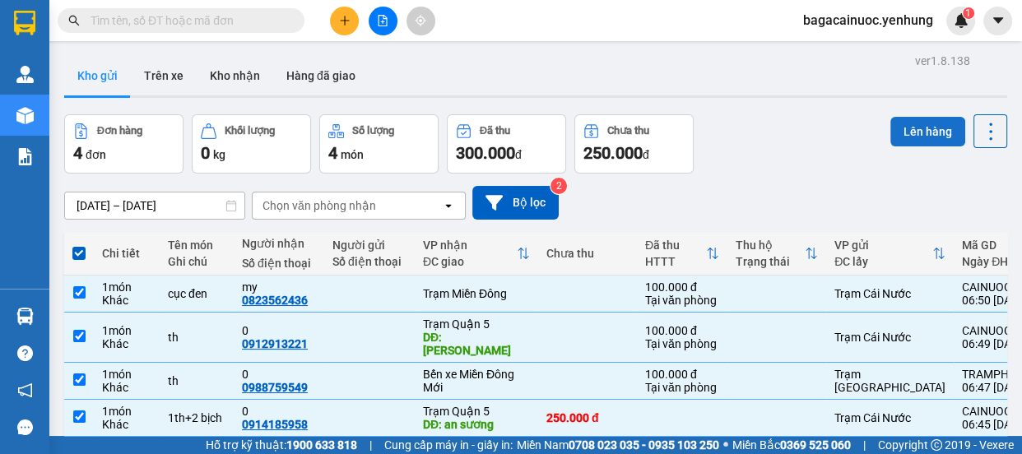
click at [916, 136] on button "Lên hàng" at bounding box center [927, 132] width 75 height 30
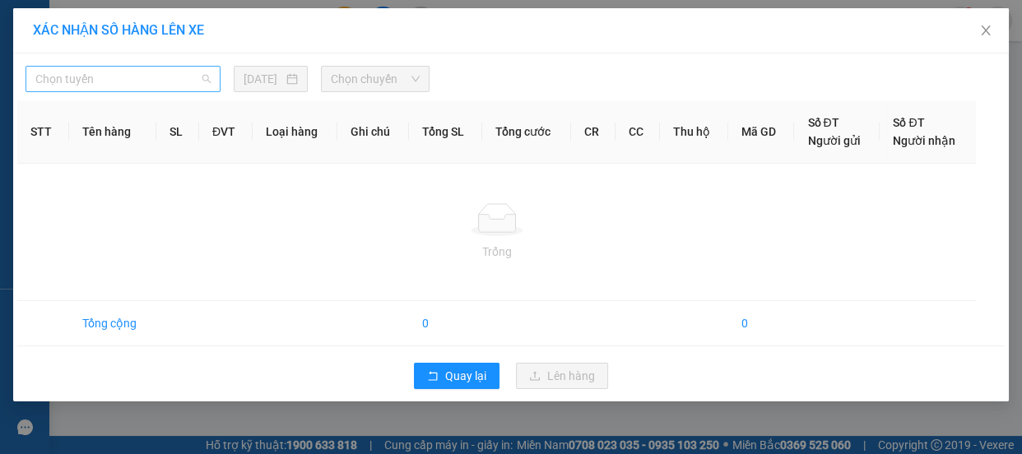
click at [182, 76] on span "Chọn tuyến" at bounding box center [122, 79] width 175 height 25
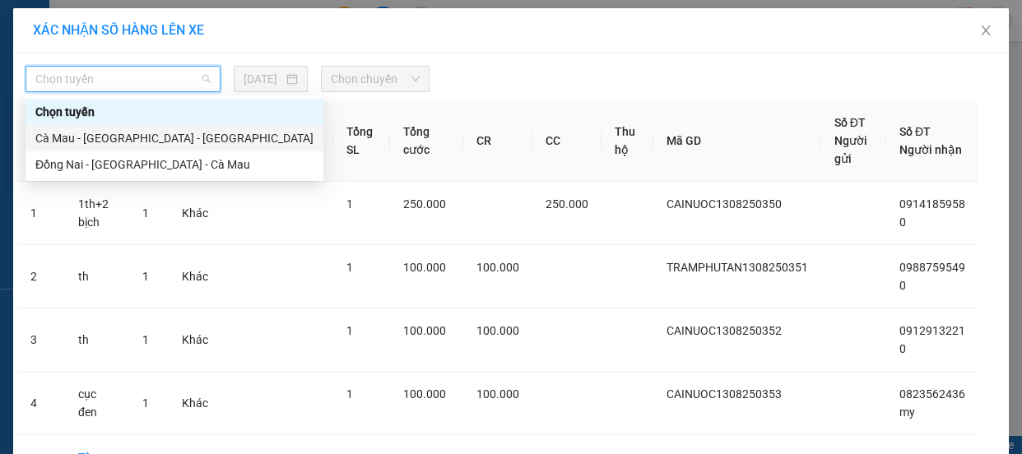
click at [135, 134] on div "Cà Mau - [GEOGRAPHIC_DATA] - [GEOGRAPHIC_DATA]" at bounding box center [174, 138] width 278 height 18
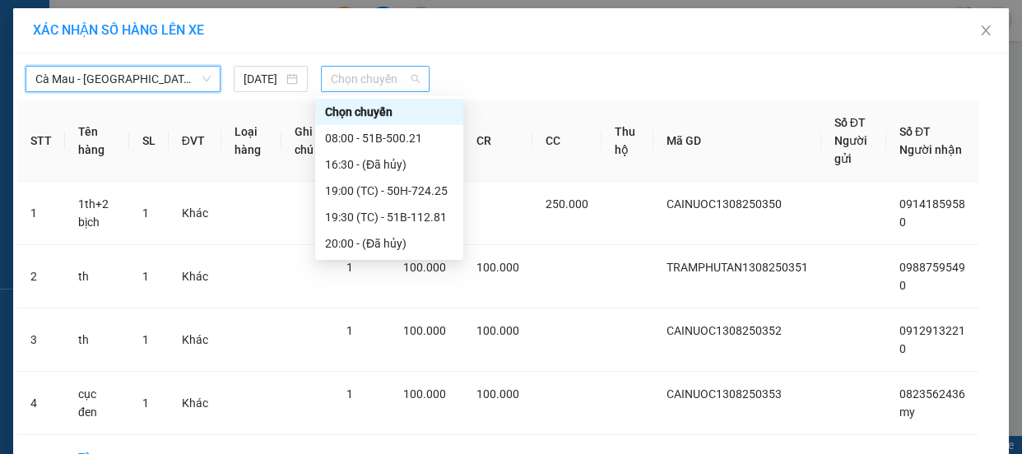
click at [368, 74] on span "Chọn chuyến" at bounding box center [375, 79] width 89 height 25
click at [396, 190] on div "19:00 (TC) - 50H-724.25" at bounding box center [389, 191] width 128 height 18
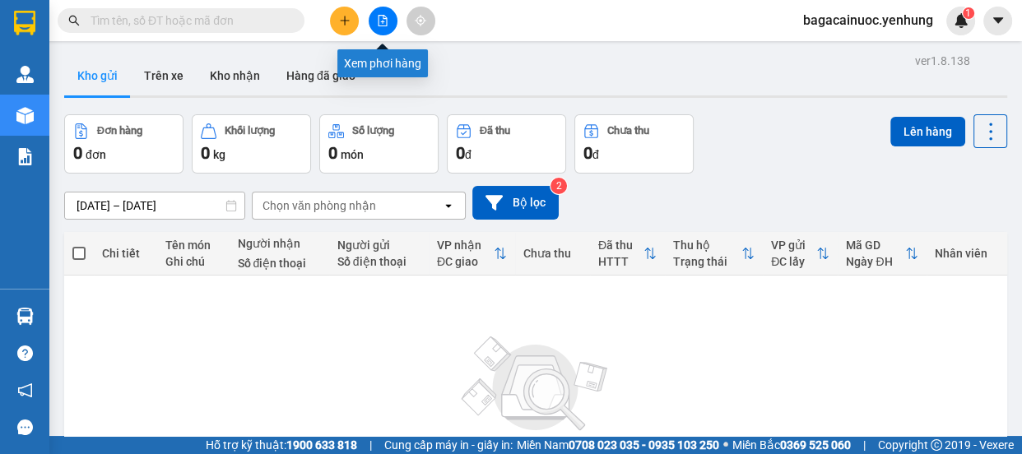
click at [385, 19] on icon "file-add" at bounding box center [383, 21] width 12 height 12
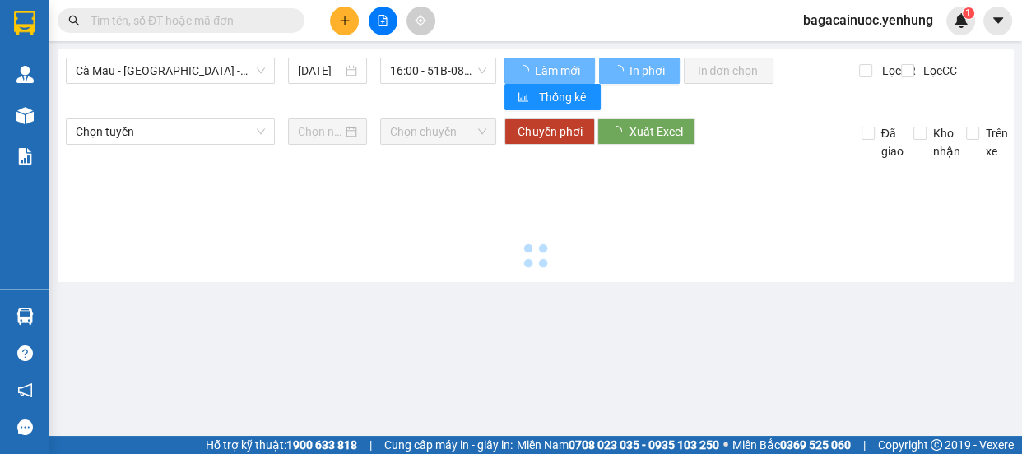
type input "[DATE]"
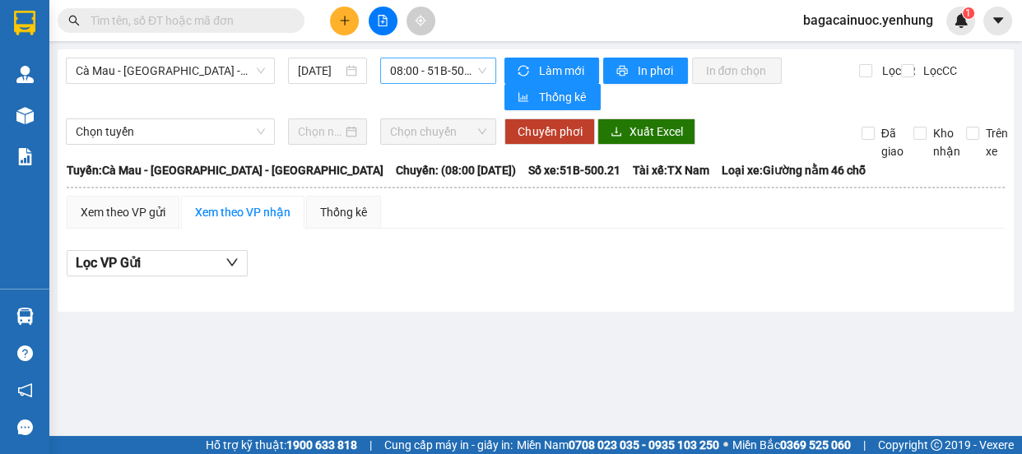
click at [420, 70] on span "08:00 - 51B-500.21" at bounding box center [438, 70] width 96 height 25
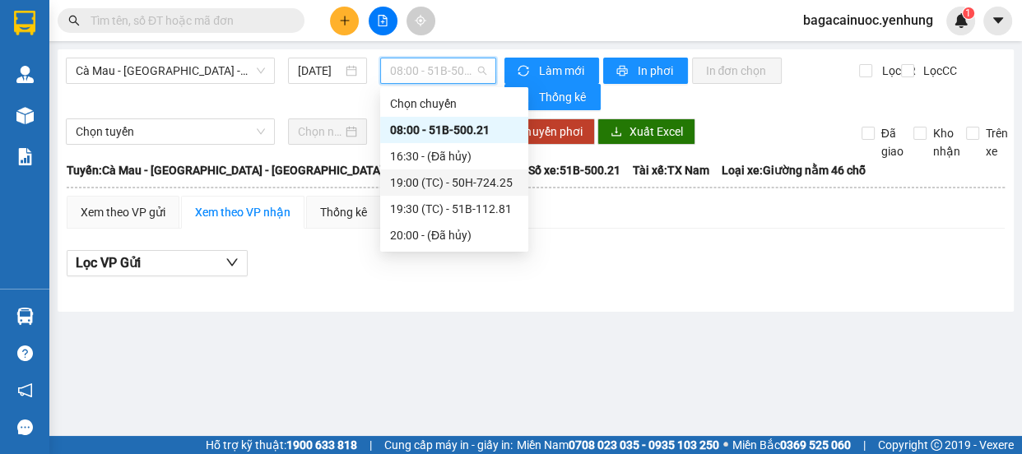
click at [470, 184] on div "19:00 (TC) - 50H-724.25" at bounding box center [454, 183] width 128 height 18
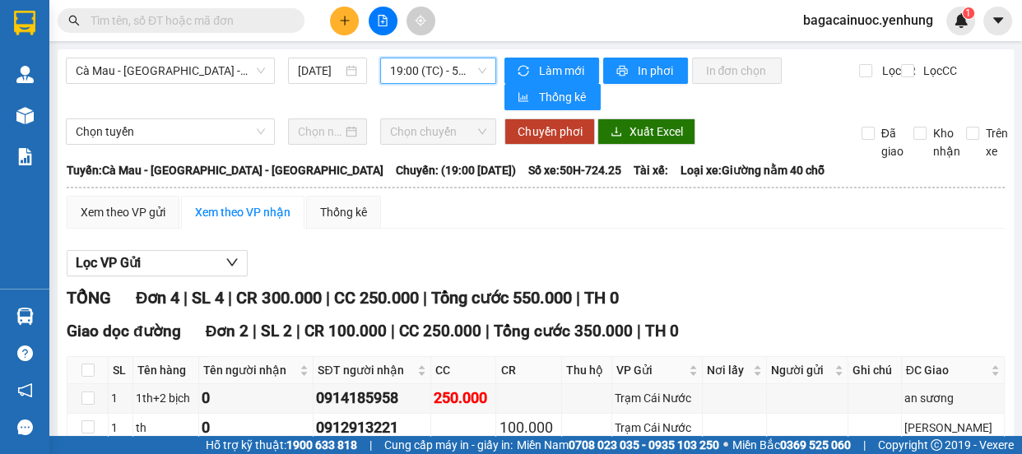
click at [350, 15] on icon "plus" at bounding box center [345, 21] width 12 height 12
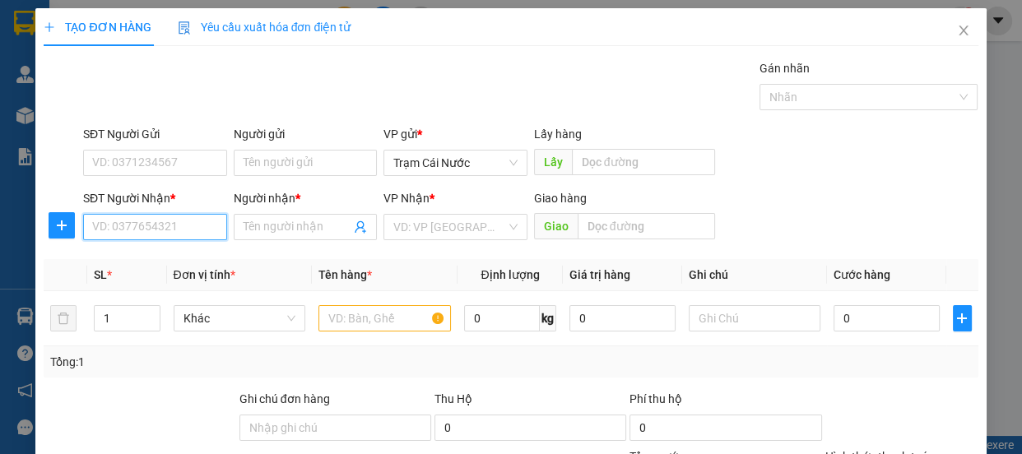
click at [134, 230] on input "SĐT Người Nhận *" at bounding box center [155, 227] width 144 height 26
type input "0387066751"
click at [145, 266] on div "0387066751 - a" at bounding box center [153, 260] width 123 height 18
type input "a"
type input "CỔNG 11.ĐN"
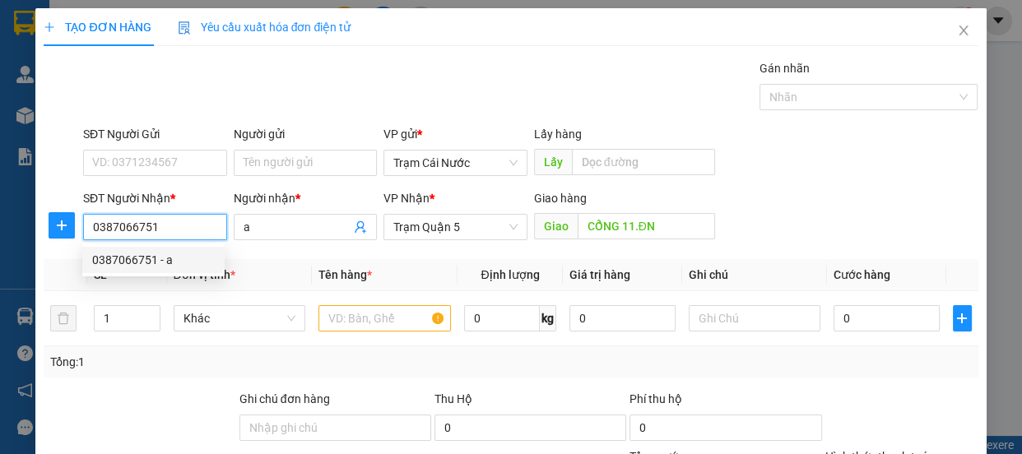
type input "100.000"
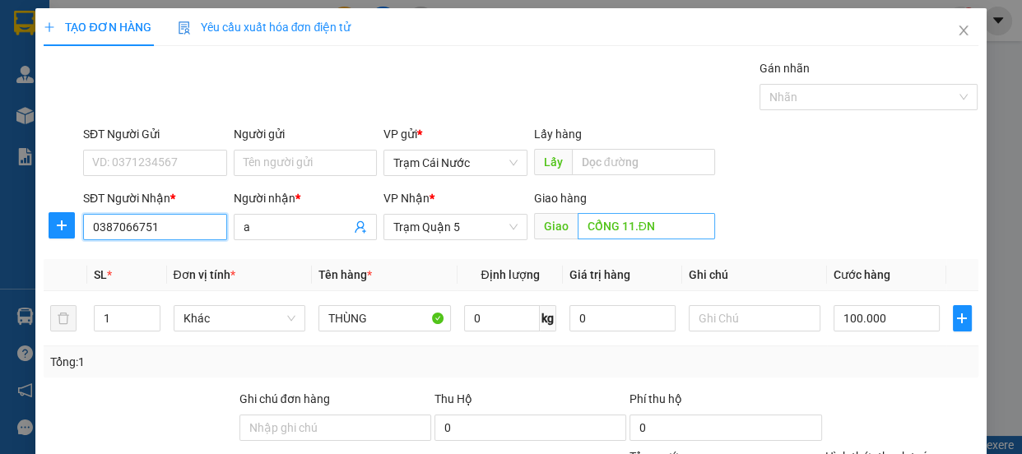
type input "0387066751"
click at [659, 230] on input "CỔNG 11.ĐN" at bounding box center [645, 226] width 137 height 26
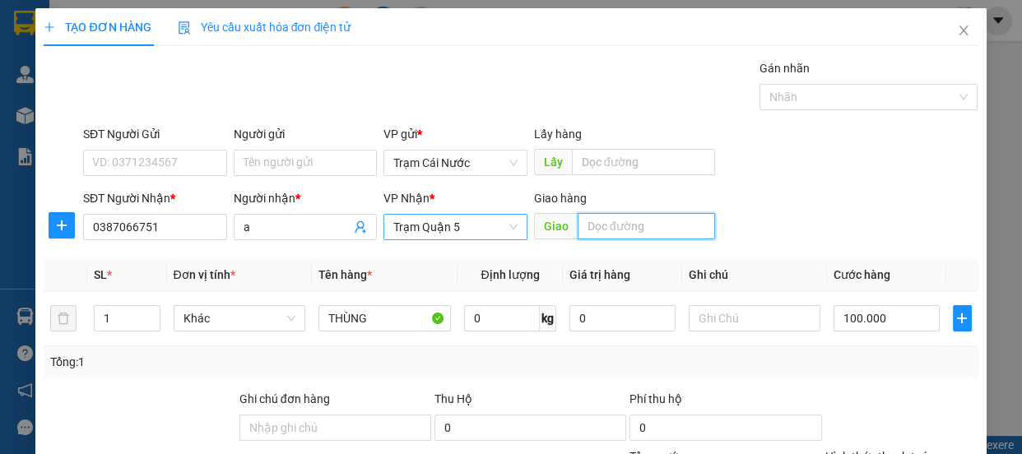
click at [495, 224] on span "Trạm Quận 5" at bounding box center [455, 227] width 124 height 25
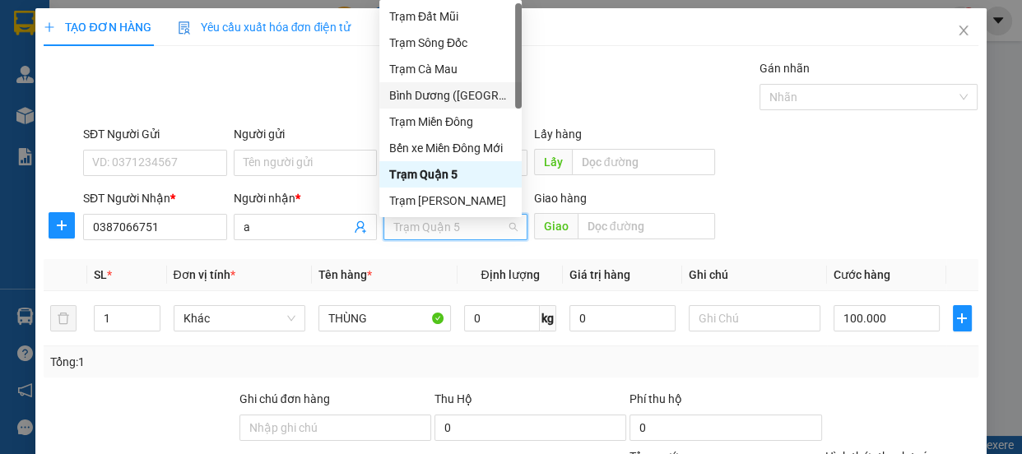
click at [501, 91] on div "Bình Dương ([GEOGRAPHIC_DATA])" at bounding box center [450, 95] width 123 height 18
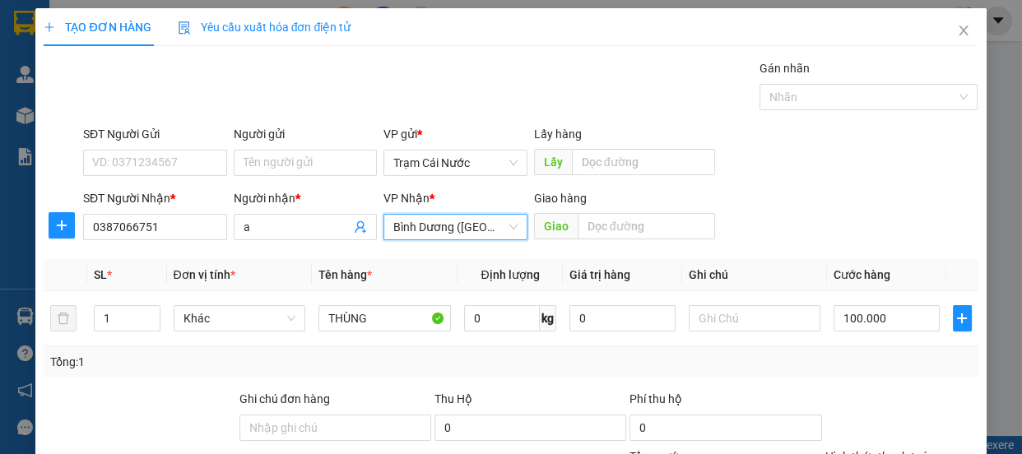
click at [481, 147] on div "VP gửi *" at bounding box center [455, 137] width 144 height 25
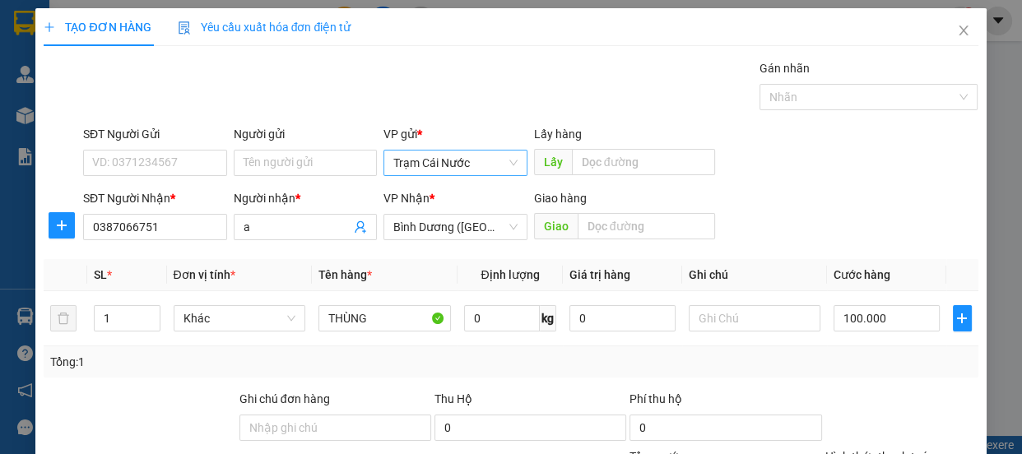
click at [480, 169] on span "Trạm Cái Nước" at bounding box center [455, 163] width 124 height 25
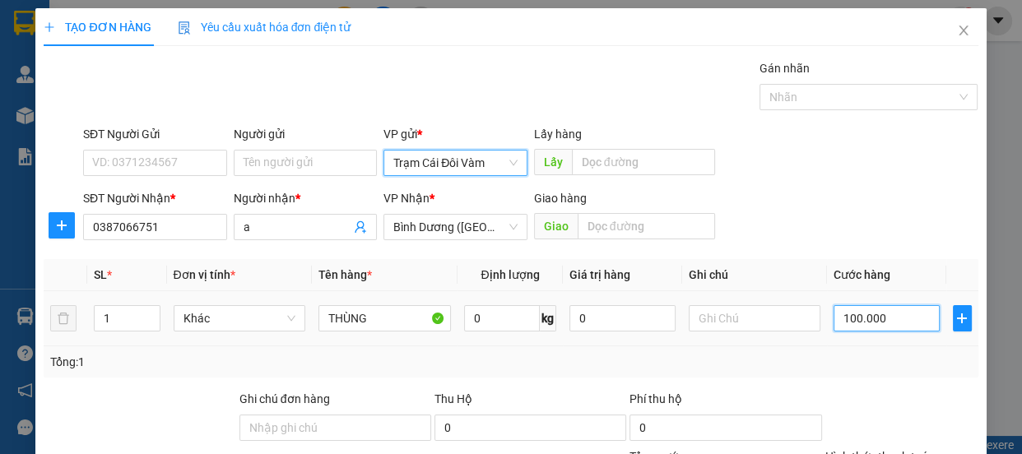
click at [897, 327] on input "100.000" at bounding box center [886, 318] width 106 height 26
type input "0"
click at [833, 326] on input "0" at bounding box center [886, 318] width 106 height 26
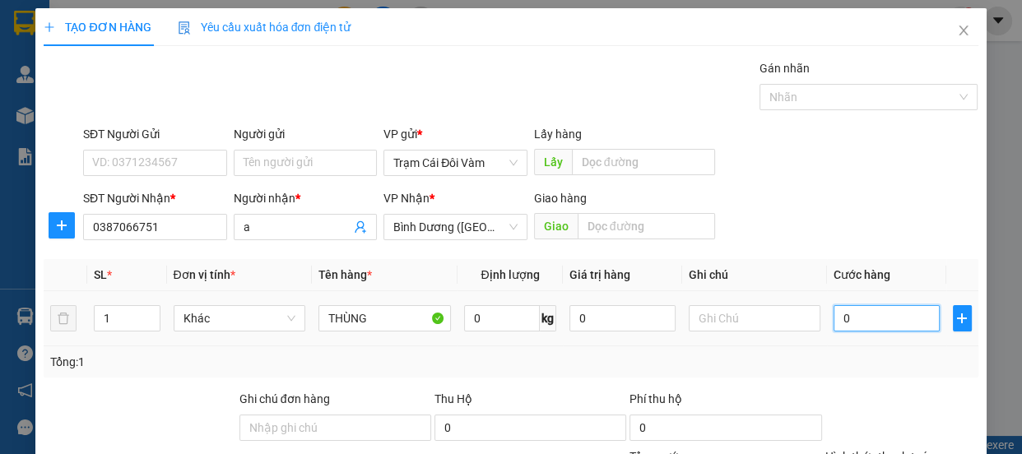
type input "80"
type input "80.000"
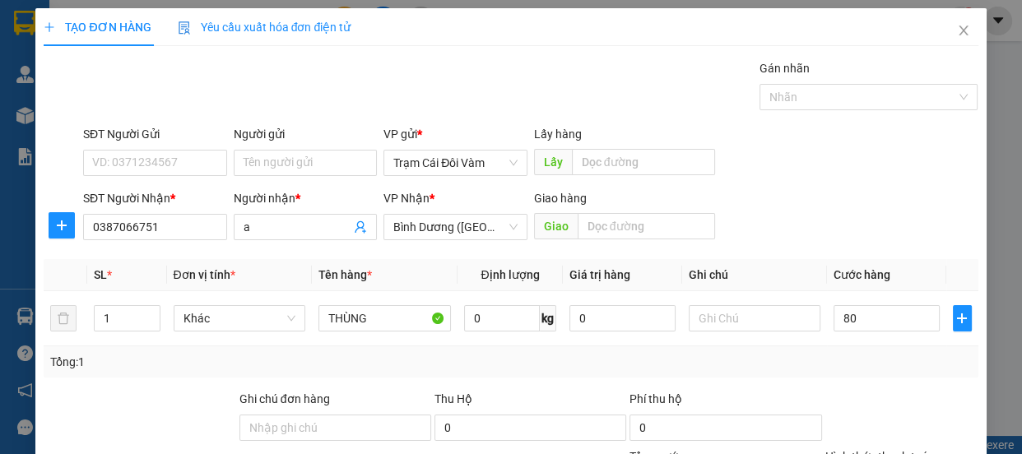
type input "80.000"
click at [901, 450] on label "Hình thức thanh toán" at bounding box center [879, 456] width 109 height 13
type input "0"
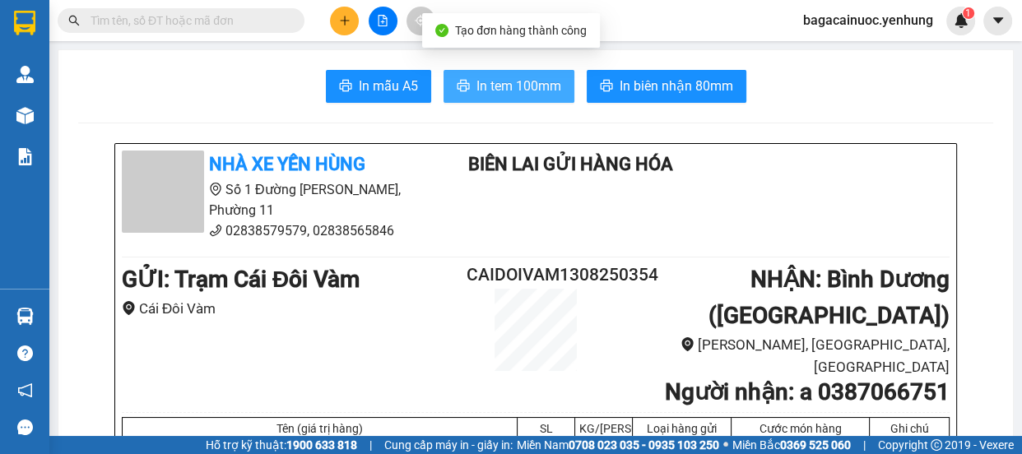
click at [515, 89] on span "In tem 100mm" at bounding box center [518, 86] width 85 height 21
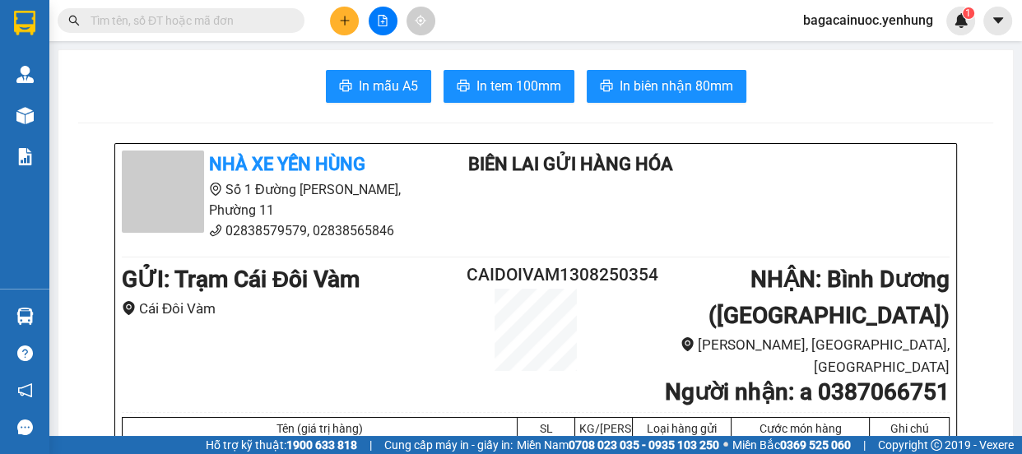
click at [394, 20] on button at bounding box center [382, 21] width 29 height 29
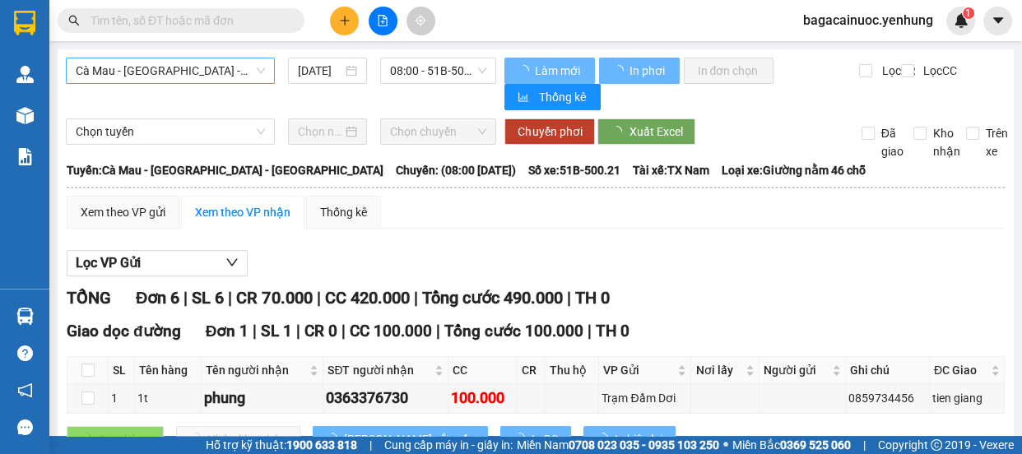
click at [237, 72] on span "Cà Mau - [GEOGRAPHIC_DATA] - [GEOGRAPHIC_DATA]" at bounding box center [170, 70] width 189 height 25
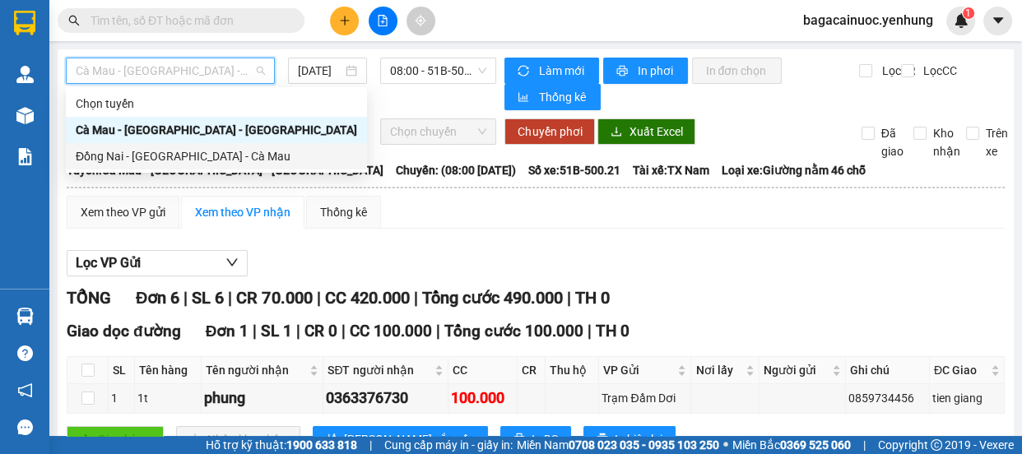
click at [150, 162] on div "Đồng Nai - [GEOGRAPHIC_DATA] - Cà Mau" at bounding box center [216, 156] width 281 height 18
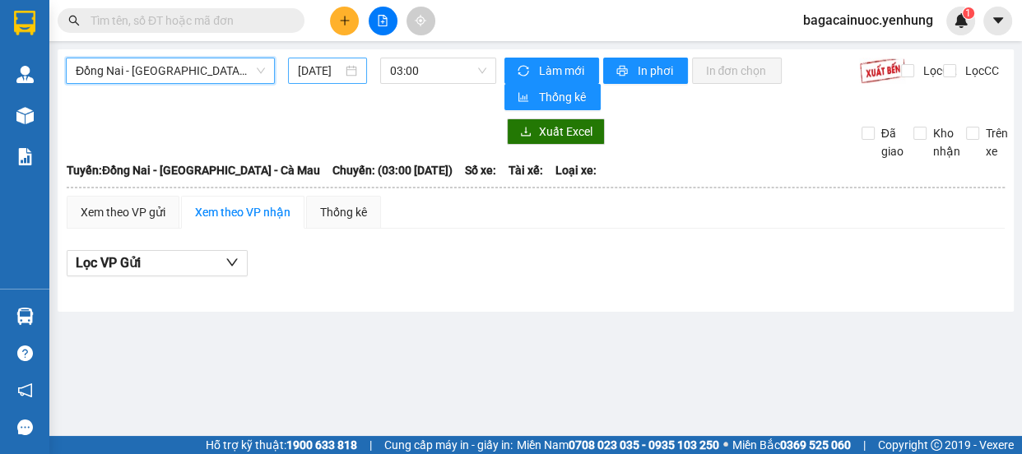
click at [308, 67] on input "[DATE]" at bounding box center [320, 71] width 44 height 18
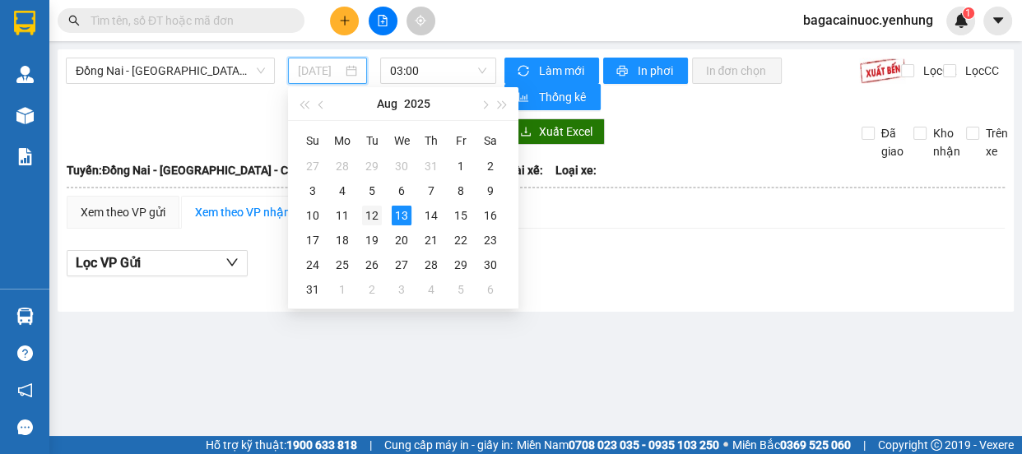
click at [383, 215] on td "12" at bounding box center [372, 215] width 30 height 25
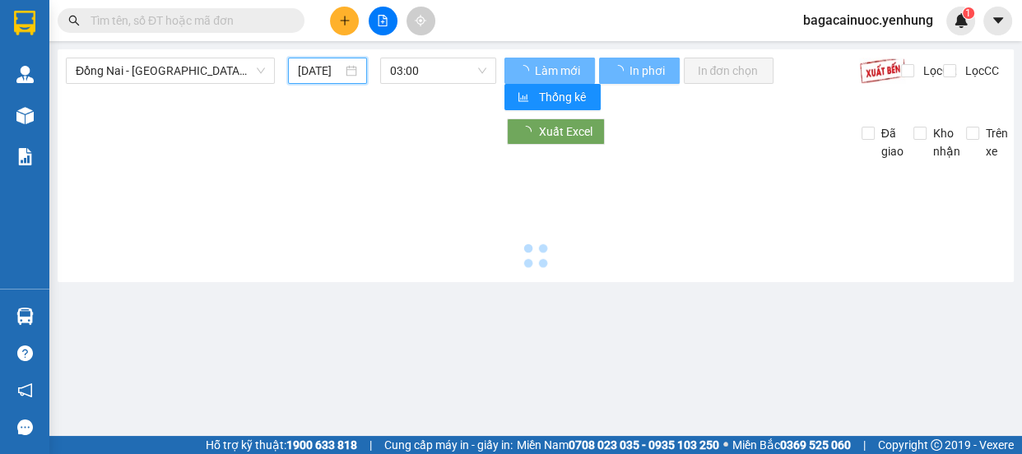
type input "[DATE]"
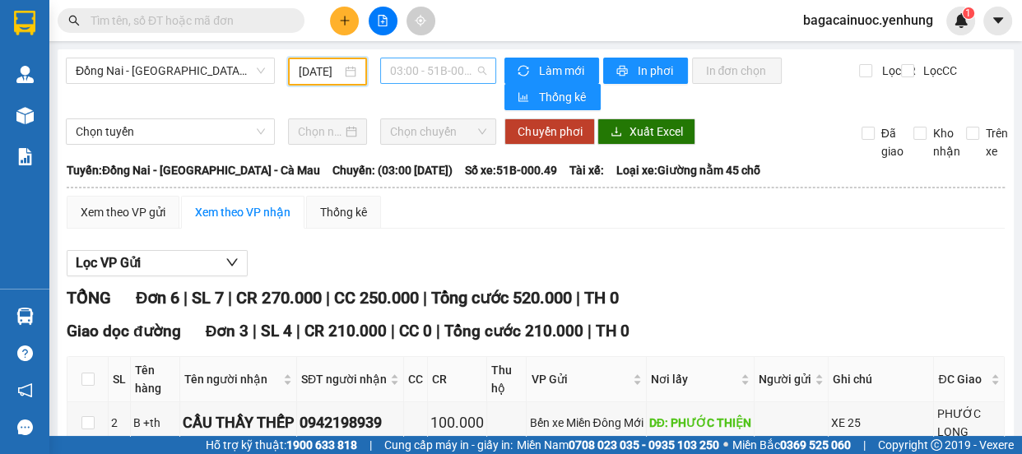
click at [433, 71] on span "03:00 - 51B-000.49" at bounding box center [438, 70] width 96 height 25
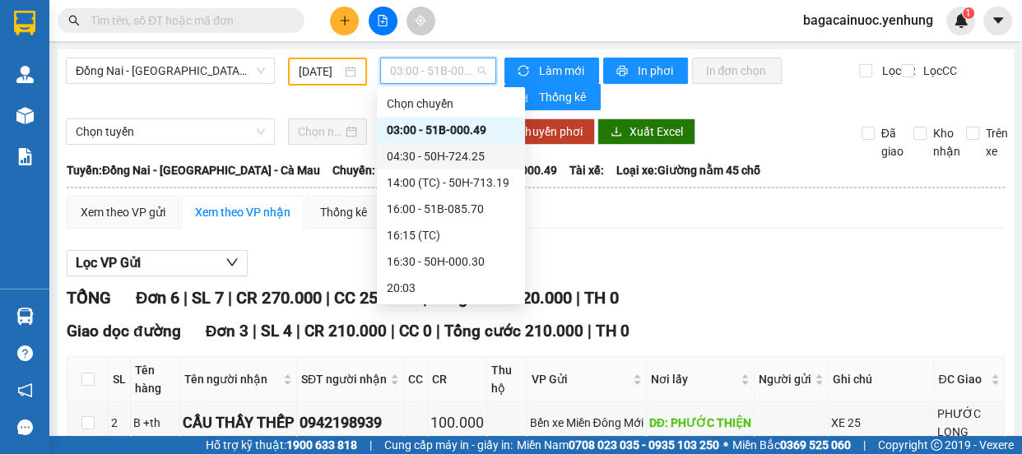
click at [253, 85] on div "Đồng Nai - [GEOGRAPHIC_DATA] - Cà Mau [DATE] 03:00 - 51B-000.49" at bounding box center [281, 84] width 430 height 53
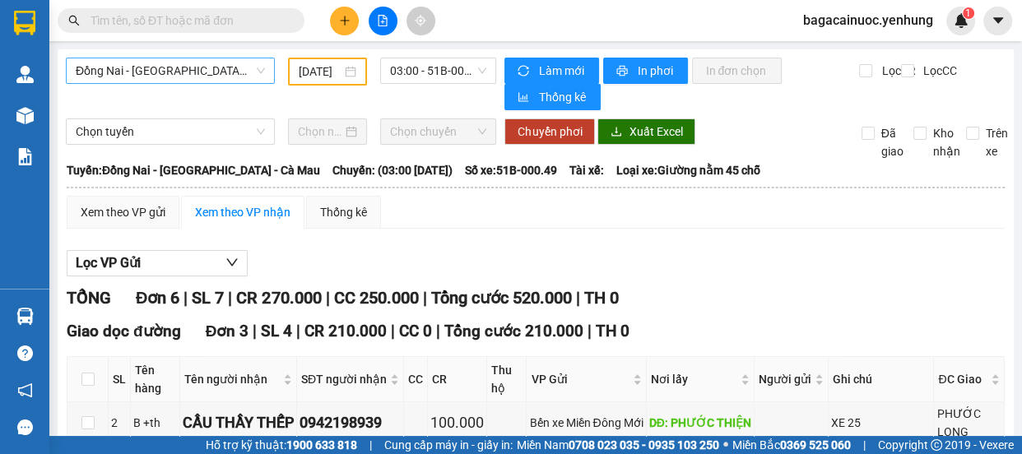
click at [255, 69] on span "Đồng Nai - [GEOGRAPHIC_DATA] - Cà Mau" at bounding box center [170, 70] width 189 height 25
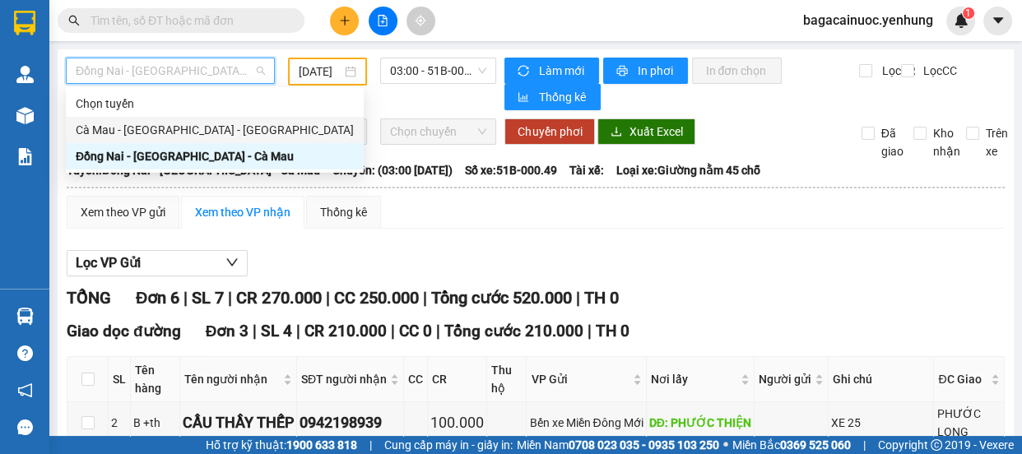
click at [206, 134] on div "Cà Mau - [GEOGRAPHIC_DATA] - [GEOGRAPHIC_DATA]" at bounding box center [215, 130] width 278 height 18
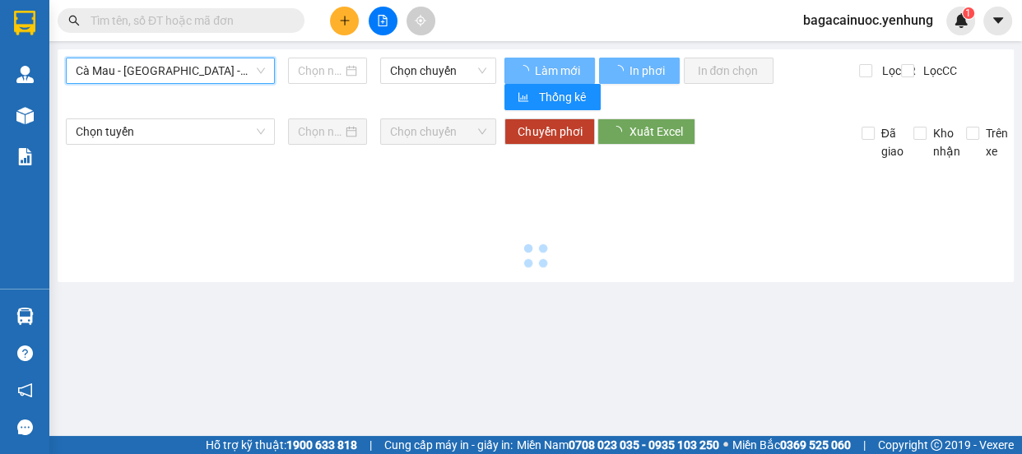
type input "[DATE]"
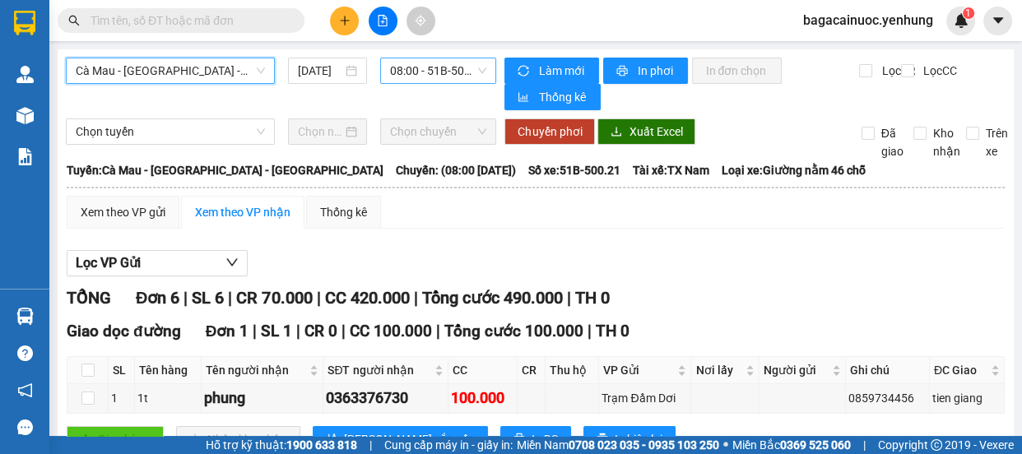
click at [429, 72] on span "08:00 - 51B-500.21" at bounding box center [438, 70] width 96 height 25
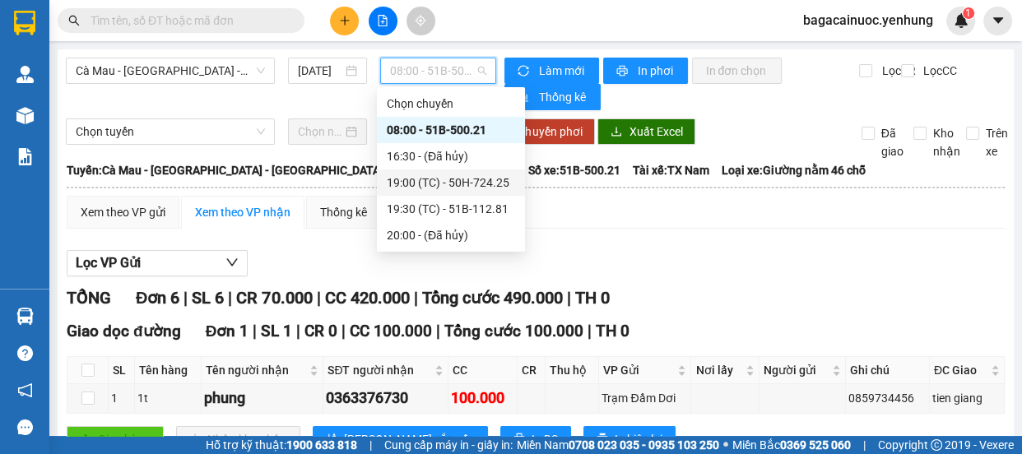
click at [491, 180] on div "19:00 (TC) - 50H-724.25" at bounding box center [451, 183] width 128 height 18
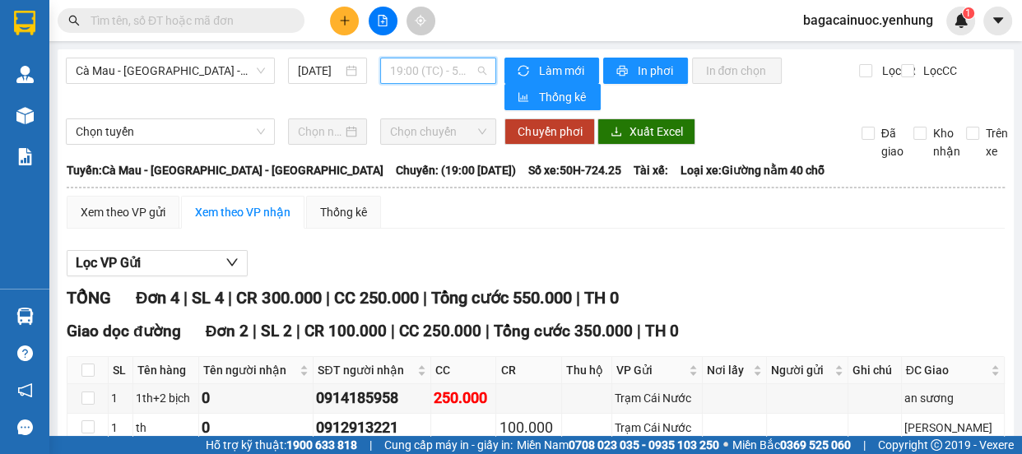
click at [471, 67] on span "19:00 (TC) - 50H-724.25" at bounding box center [438, 70] width 96 height 25
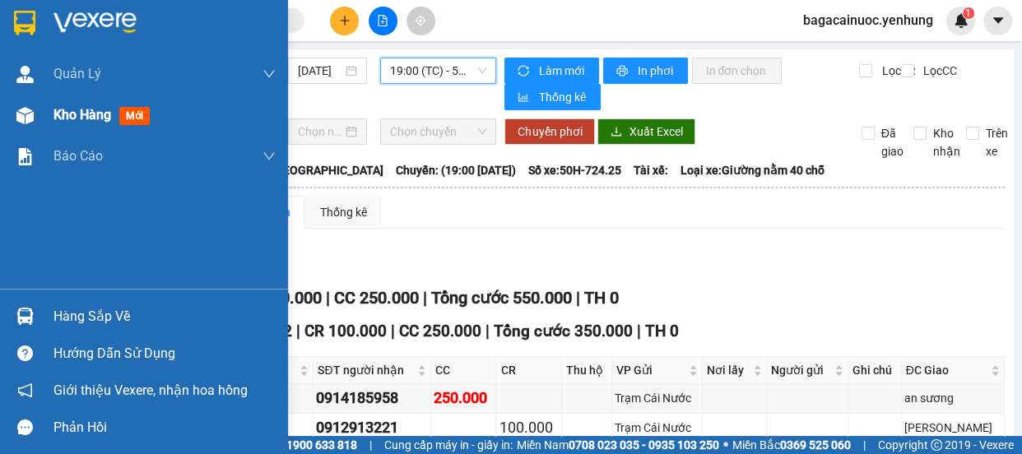
click at [69, 119] on span "Kho hàng" at bounding box center [82, 115] width 58 height 16
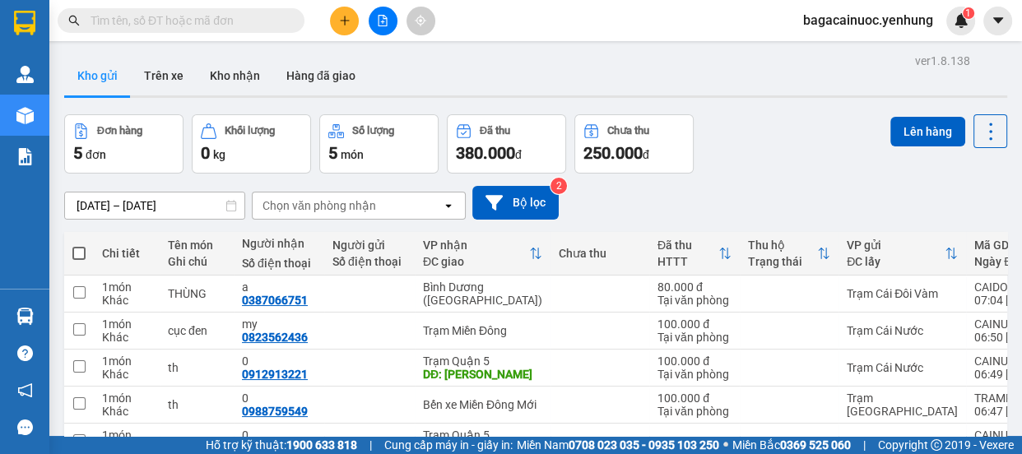
click at [81, 247] on span at bounding box center [78, 253] width 13 height 13
click at [79, 245] on input "checkbox" at bounding box center [79, 245] width 0 height 0
checkbox input "true"
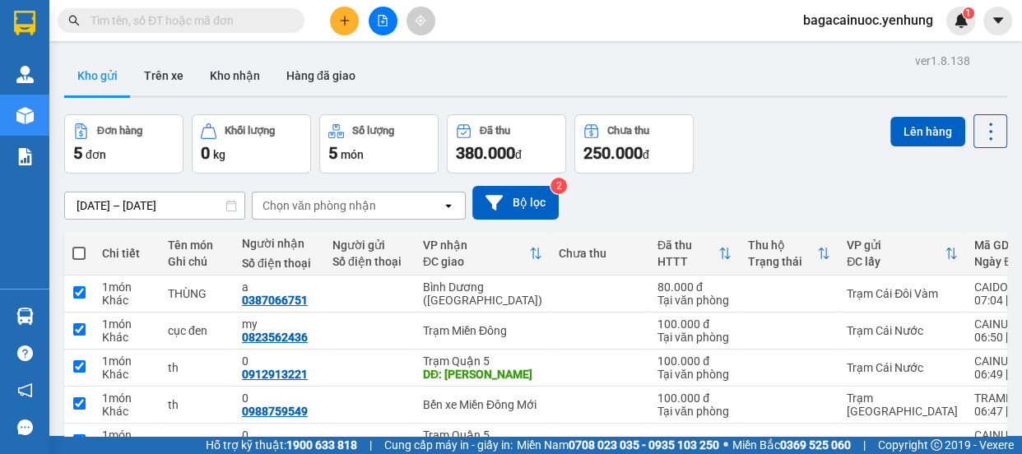
checkbox input "true"
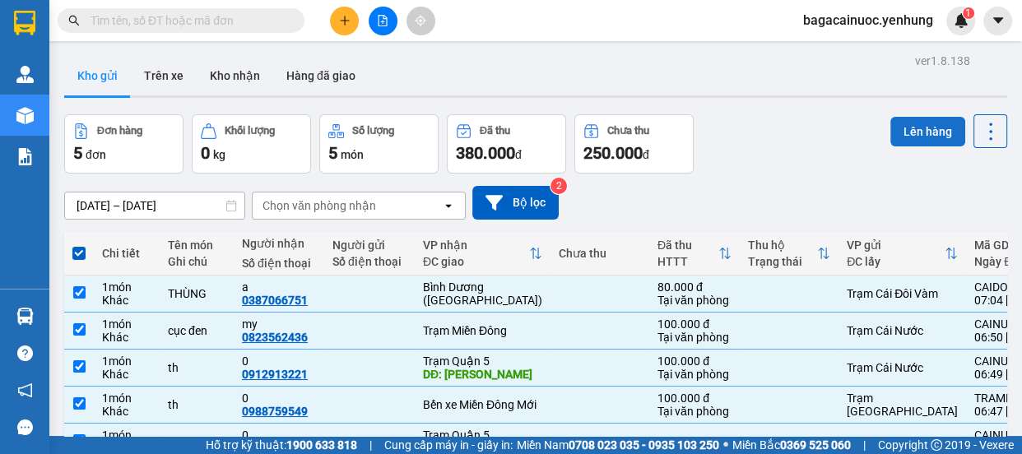
click at [921, 138] on button "Lên hàng" at bounding box center [927, 132] width 75 height 30
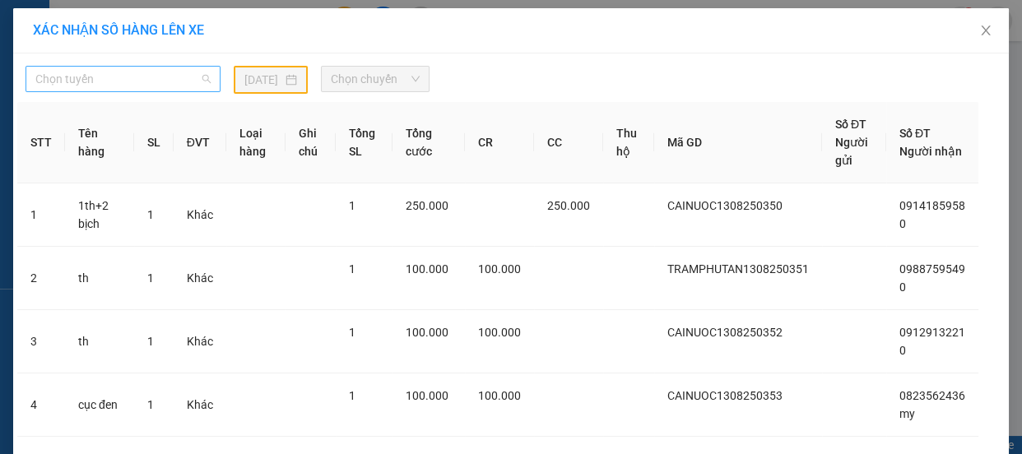
click at [159, 76] on span "Chọn tuyến" at bounding box center [122, 79] width 175 height 25
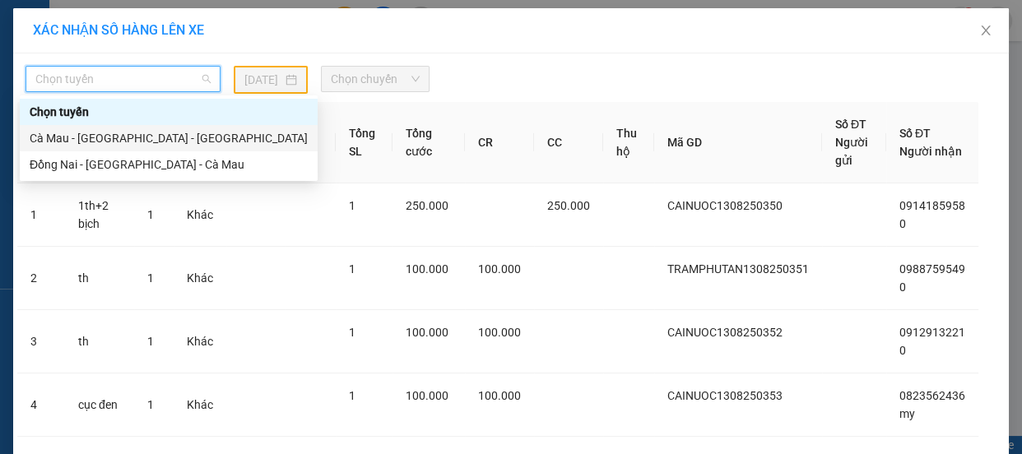
click at [89, 137] on div "Cà Mau - [GEOGRAPHIC_DATA] - [GEOGRAPHIC_DATA]" at bounding box center [169, 138] width 278 height 18
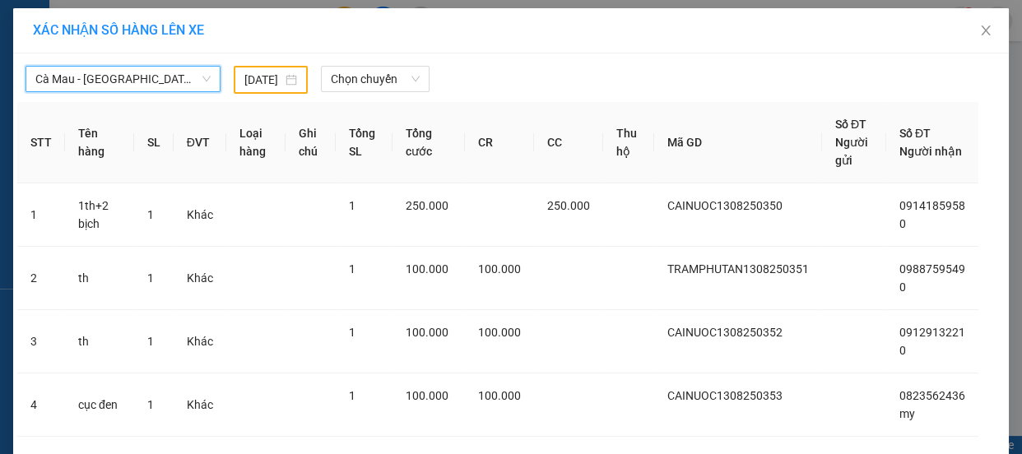
click at [253, 82] on input "[DATE]" at bounding box center [263, 80] width 38 height 18
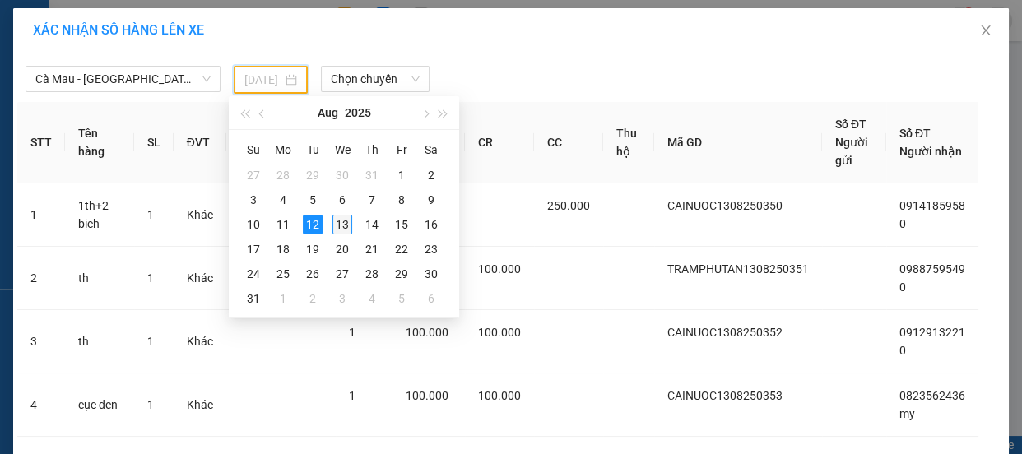
click at [343, 218] on div "13" at bounding box center [342, 225] width 20 height 20
type input "[DATE]"
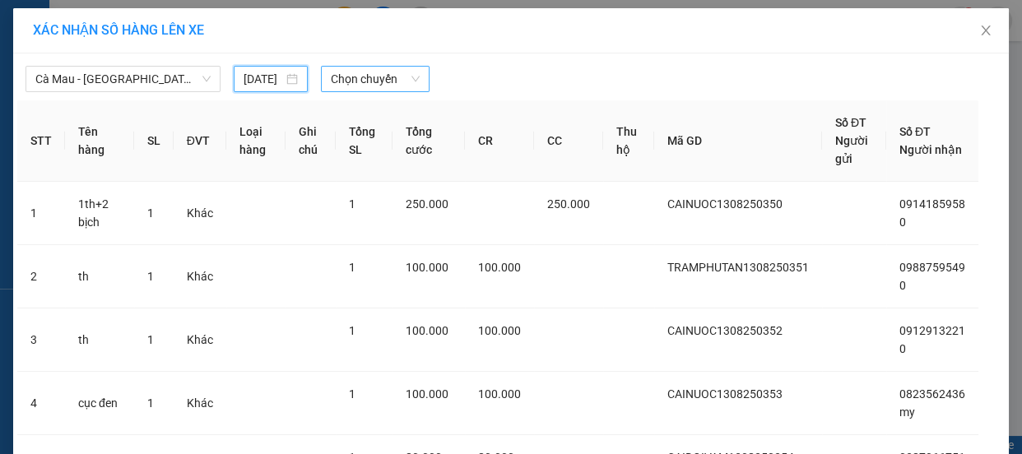
click at [393, 86] on span "Chọn chuyến" at bounding box center [375, 79] width 89 height 25
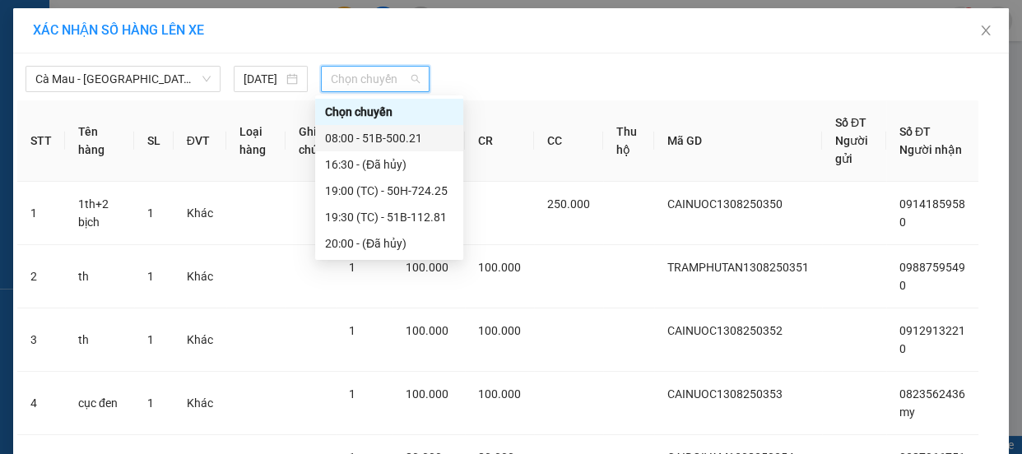
click at [388, 135] on div "08:00 - 51B-500.21" at bounding box center [389, 138] width 128 height 18
